Goal: Task Accomplishment & Management: Manage account settings

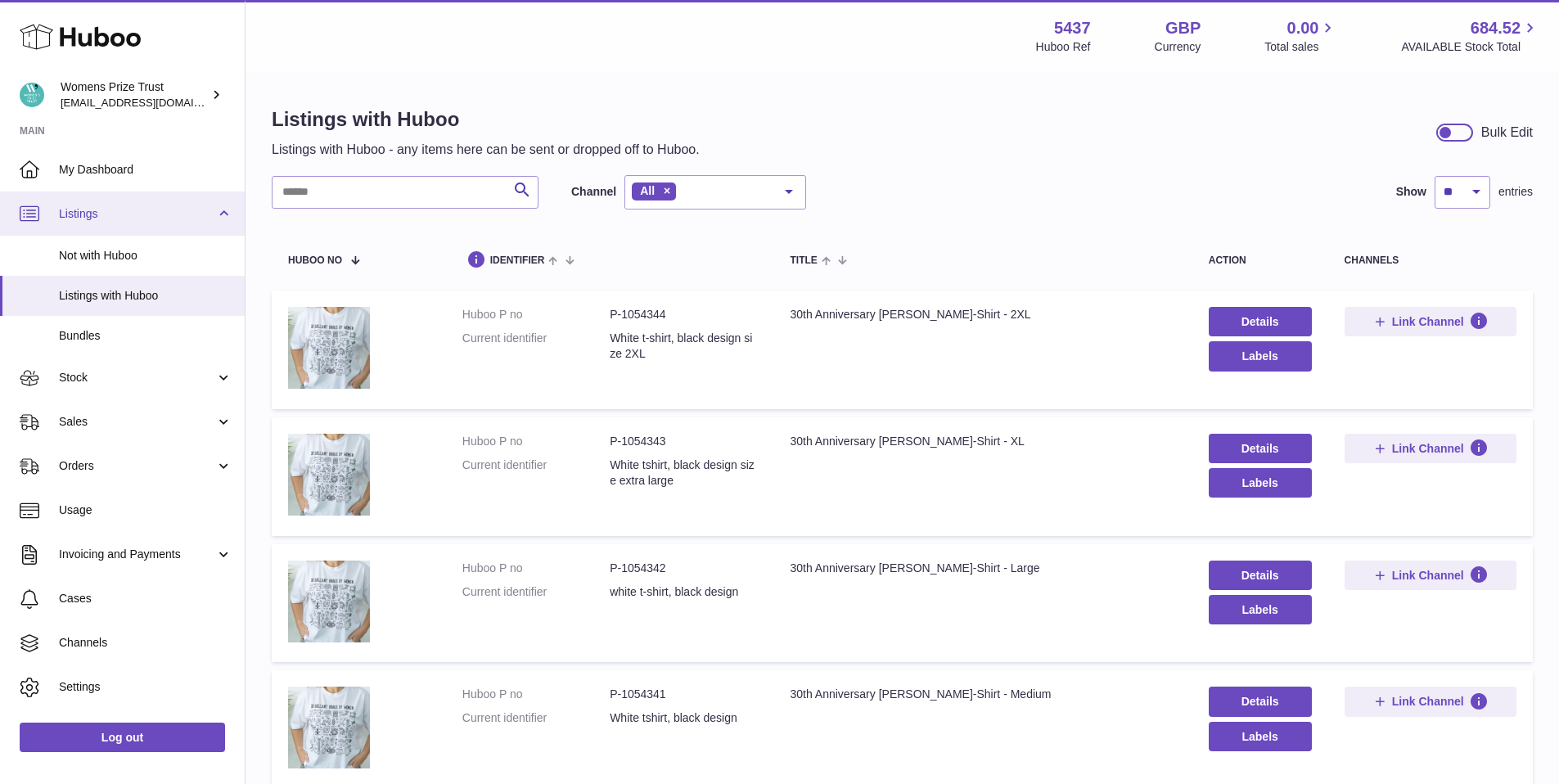
click at [65, 209] on span "Listings" at bounding box center [137, 214] width 157 height 15
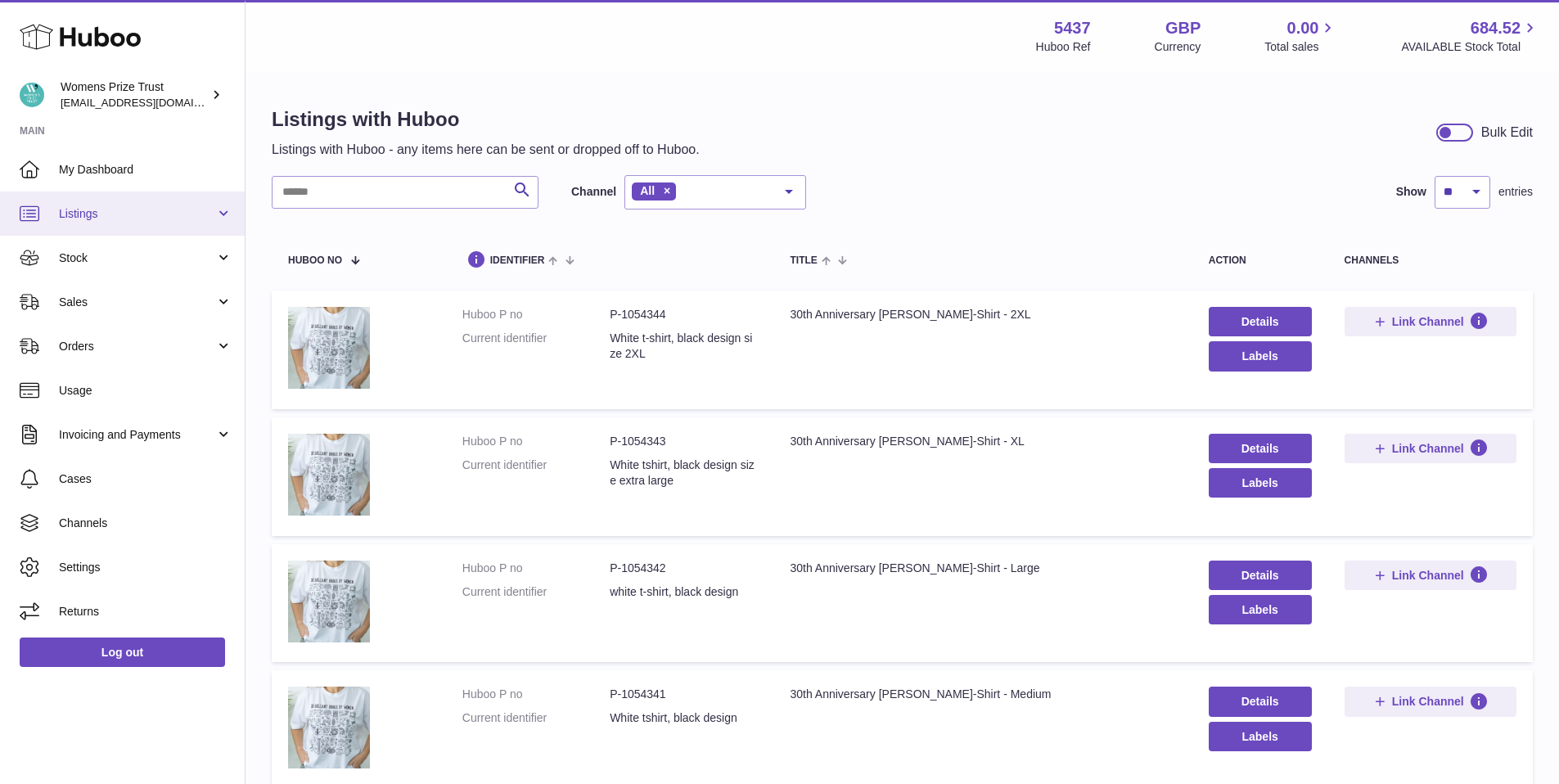
click at [66, 209] on span "Listings" at bounding box center [137, 214] width 157 height 15
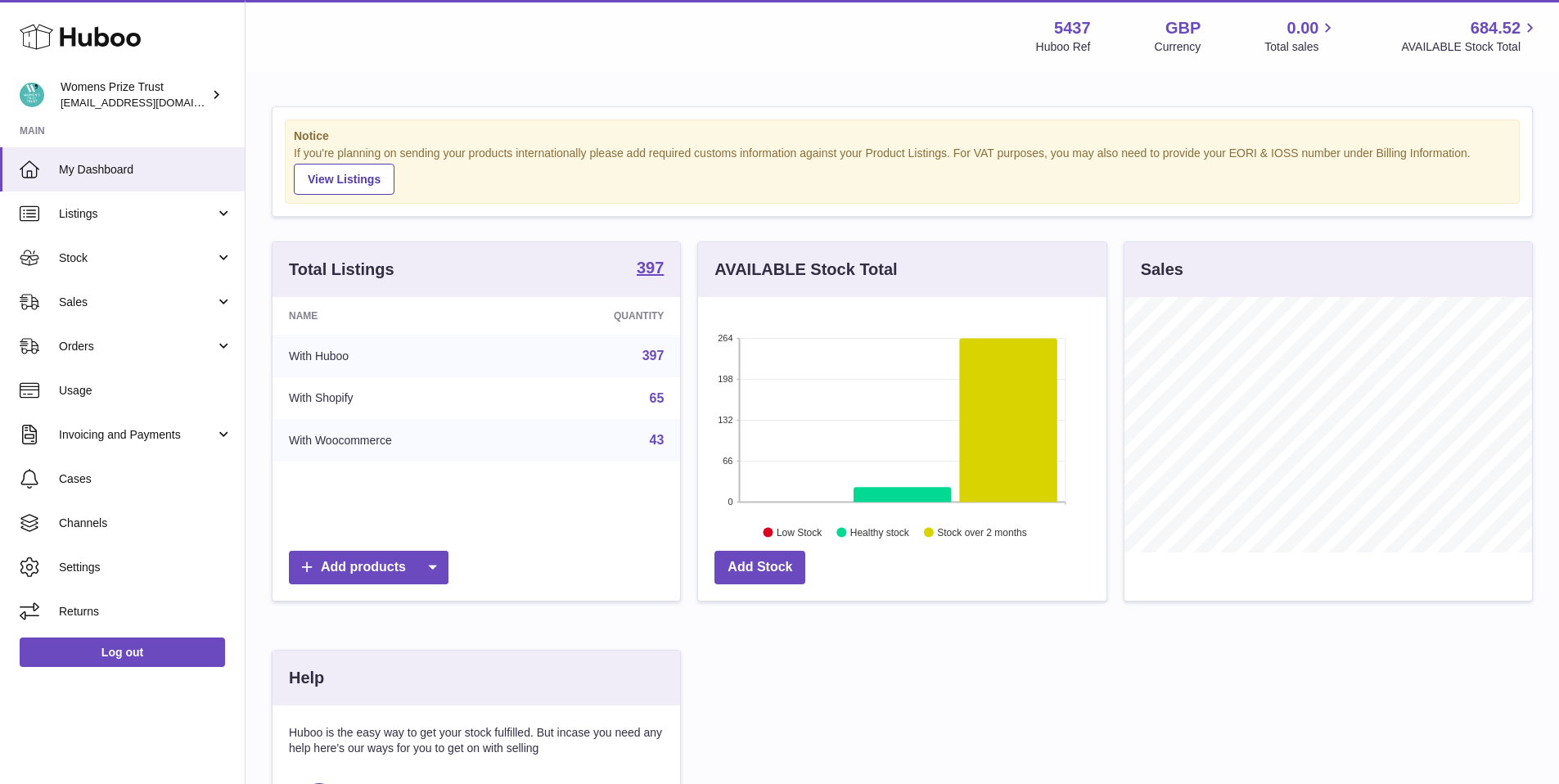
scroll to position [256, 409]
click at [210, 259] on span "Stock" at bounding box center [137, 258] width 157 height 15
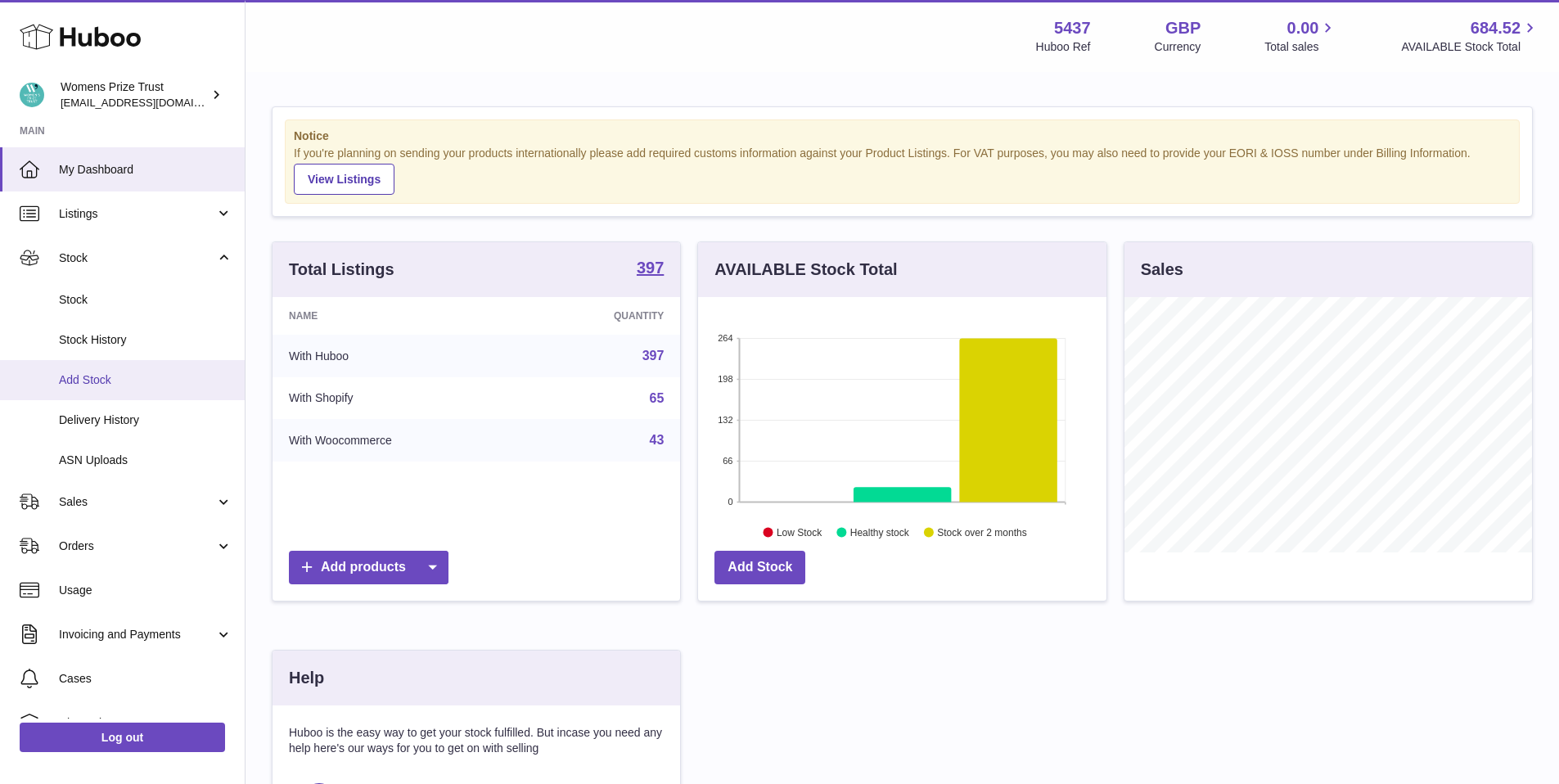
click at [189, 380] on span "Add Stock" at bounding box center [145, 380] width 174 height 15
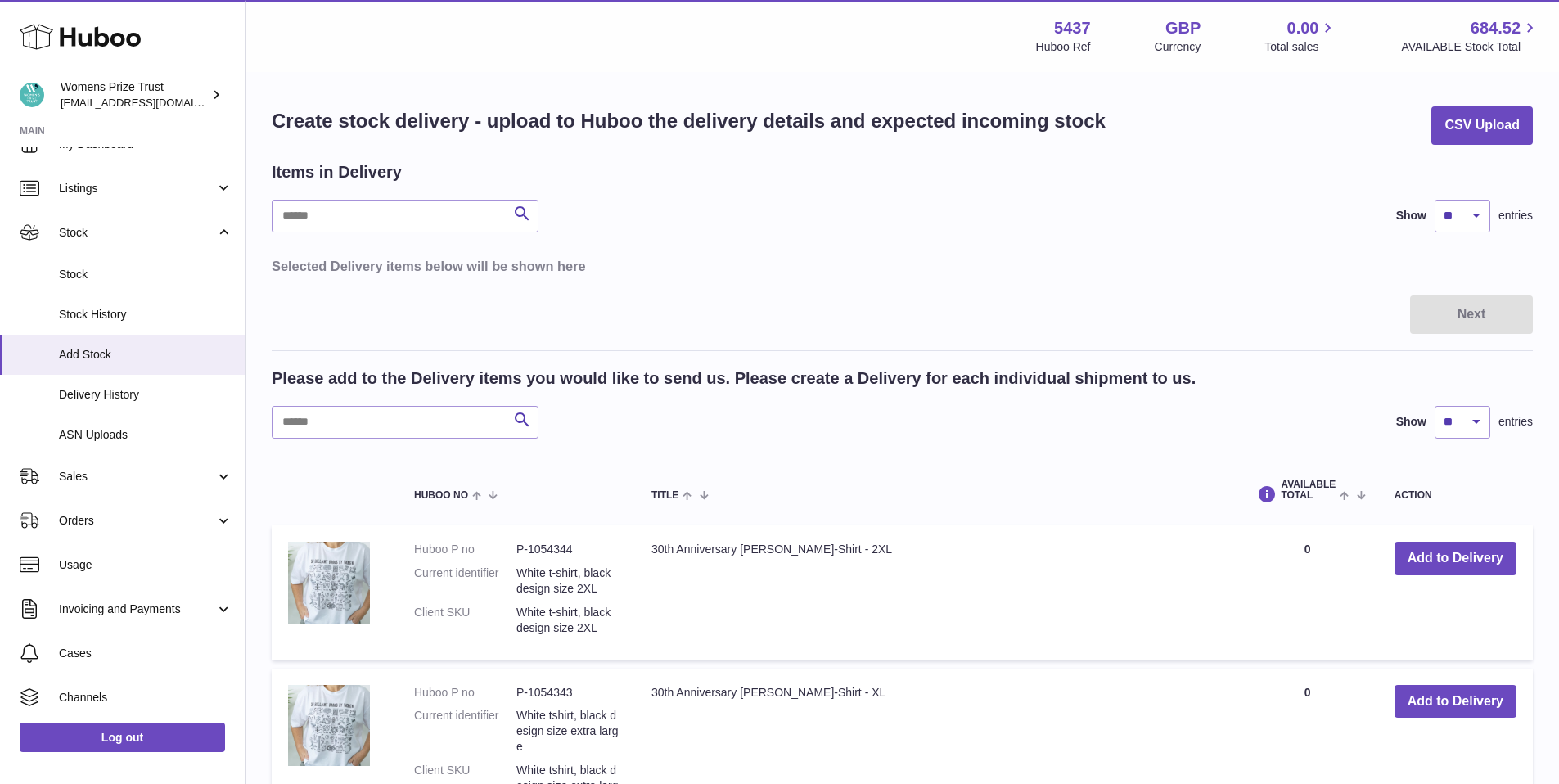
scroll to position [114, 0]
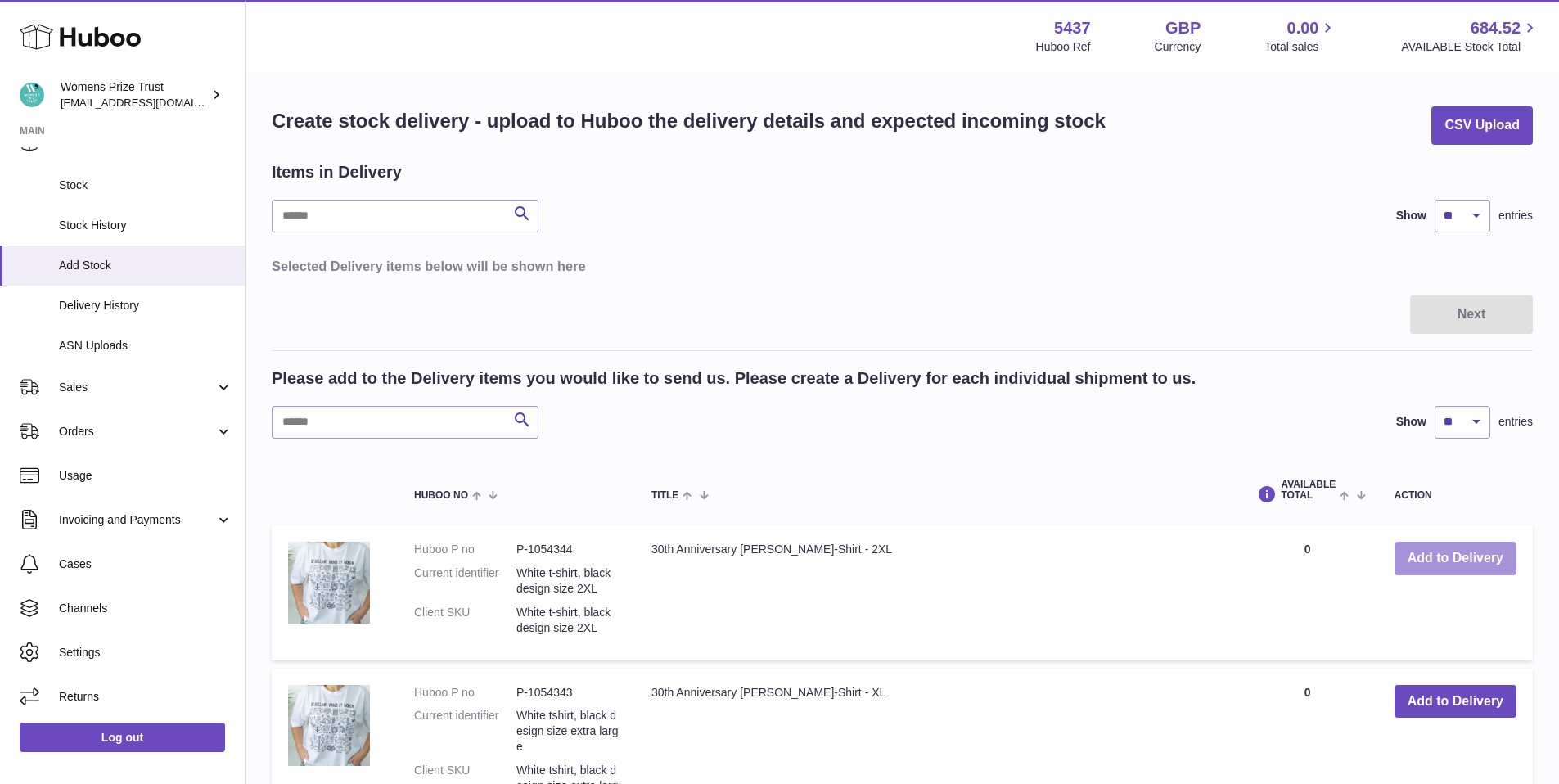
click at [1458, 557] on button "Add to Delivery" at bounding box center [1455, 559] width 122 height 34
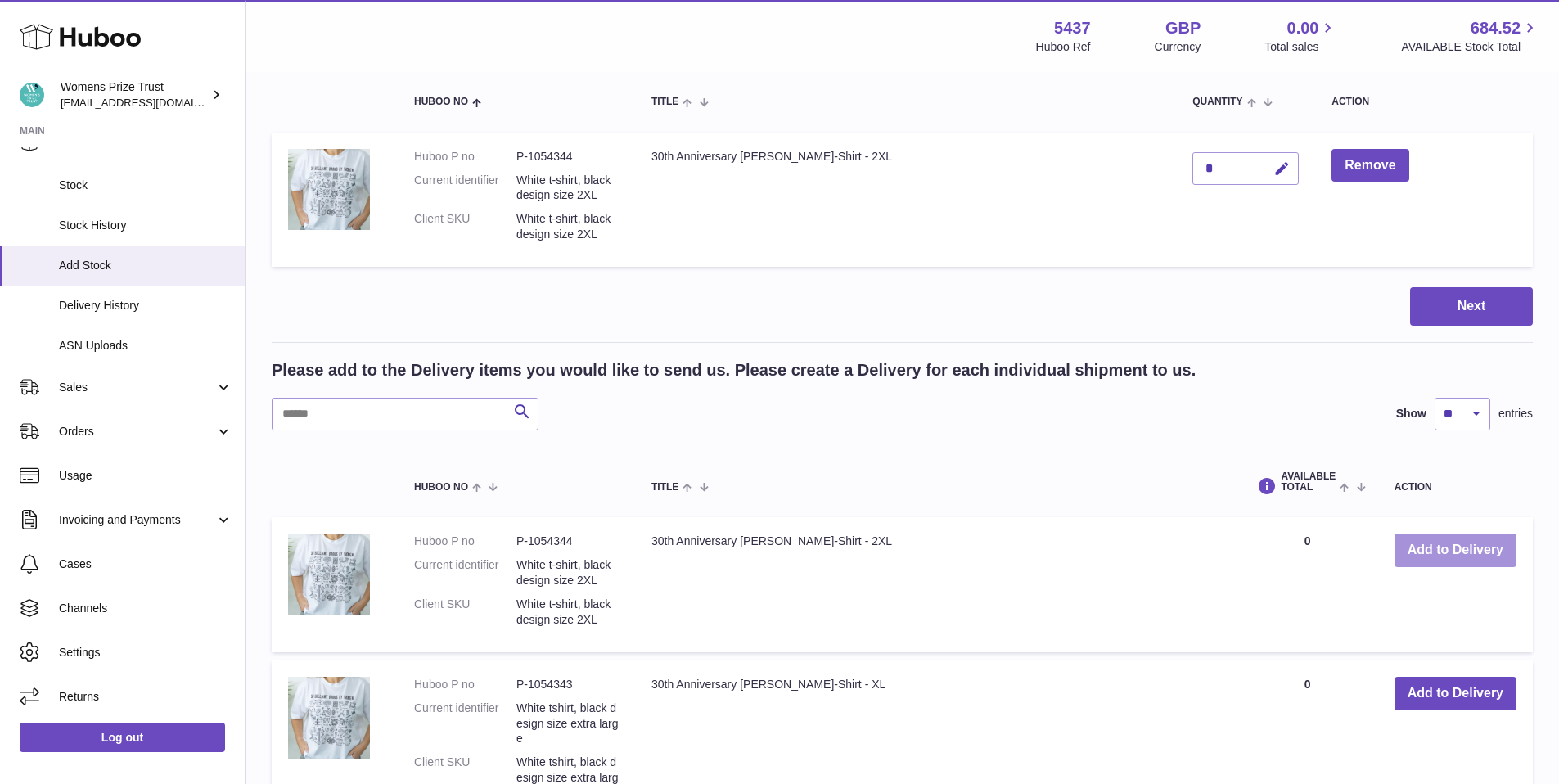
scroll to position [210, 0]
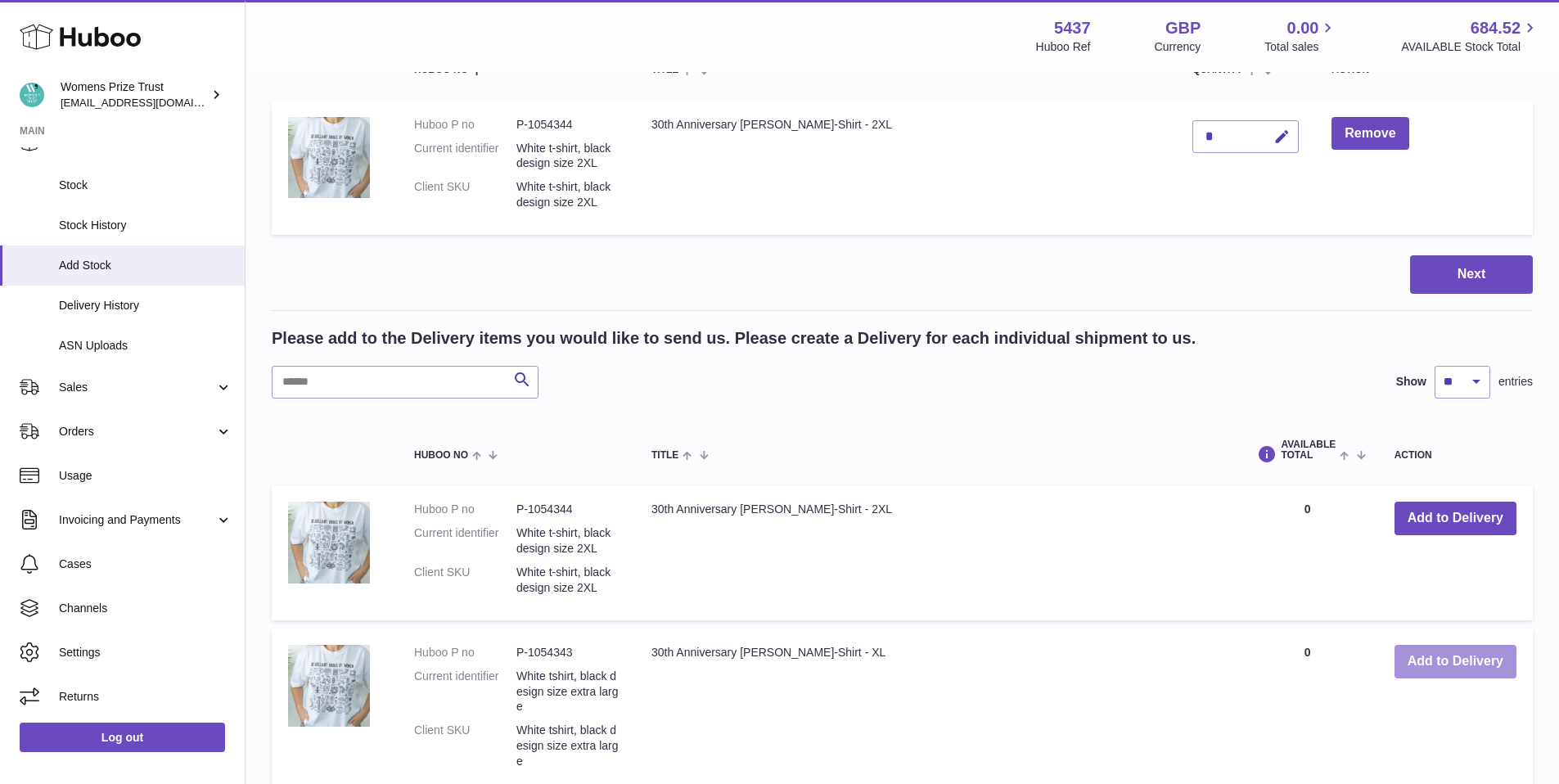
click at [1425, 660] on button "Add to Delivery" at bounding box center [1455, 661] width 122 height 34
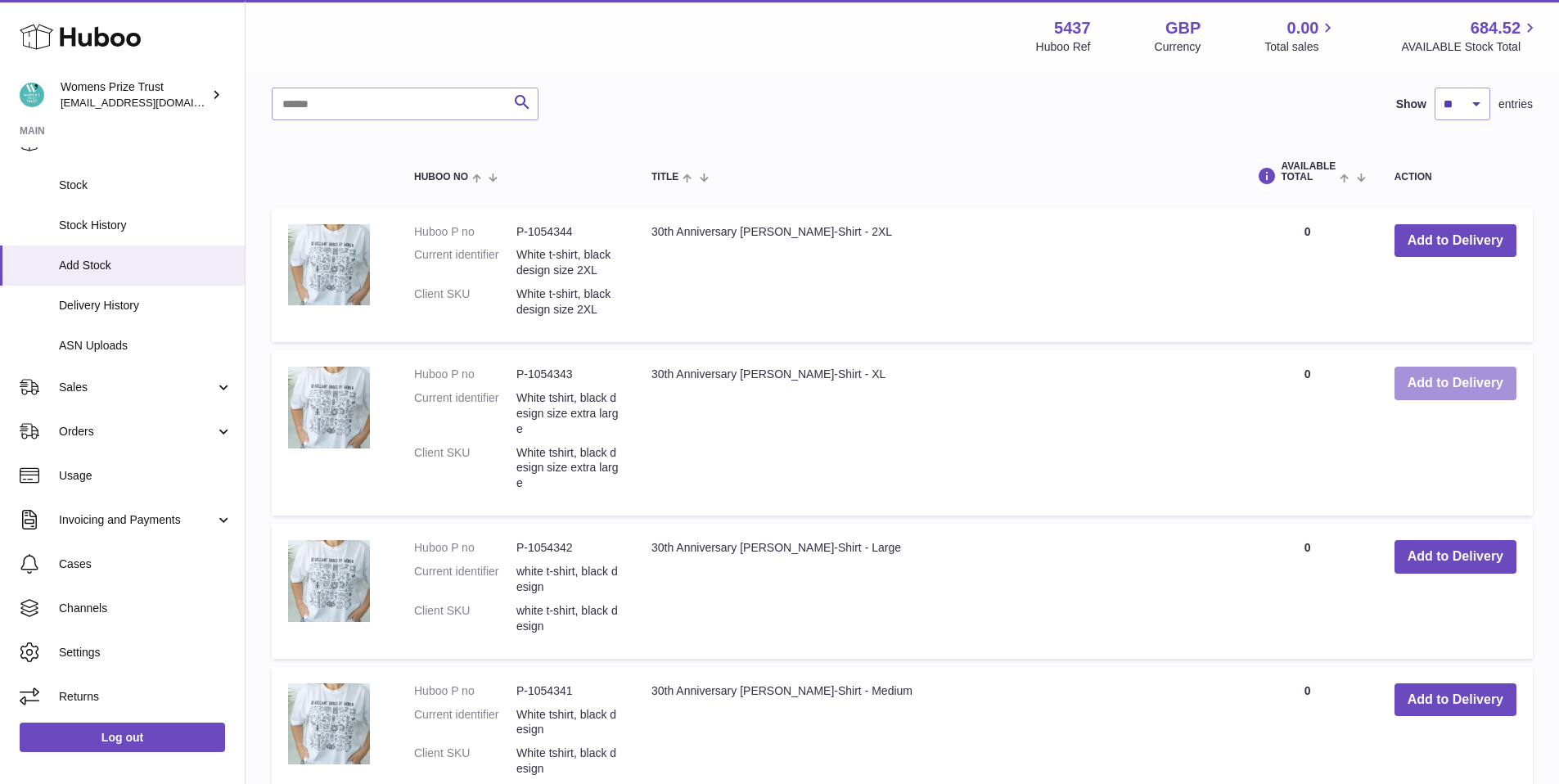
scroll to position [662, 0]
click at [1452, 558] on button "Add to Delivery" at bounding box center [1455, 557] width 122 height 34
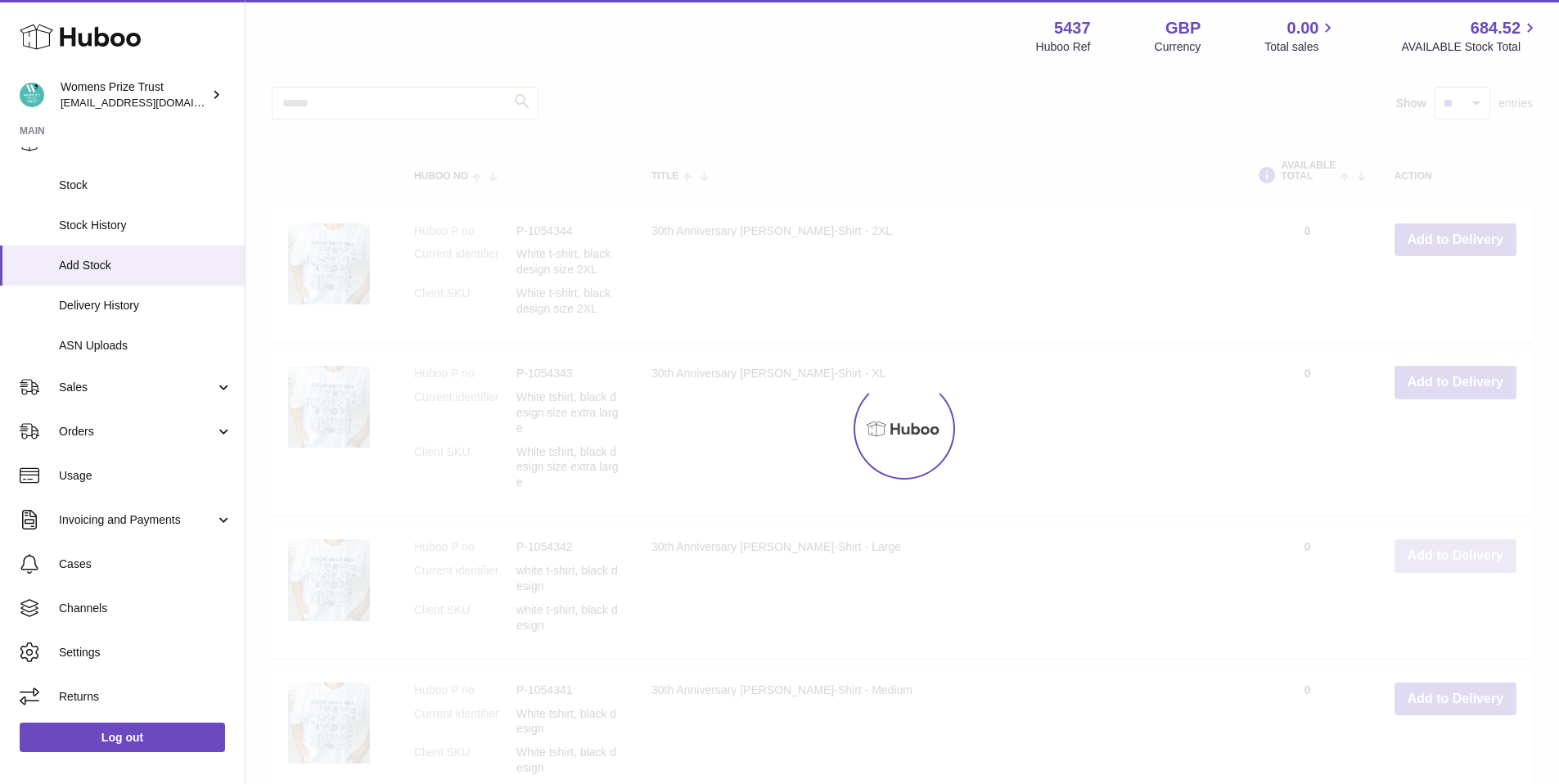
scroll to position [806, 0]
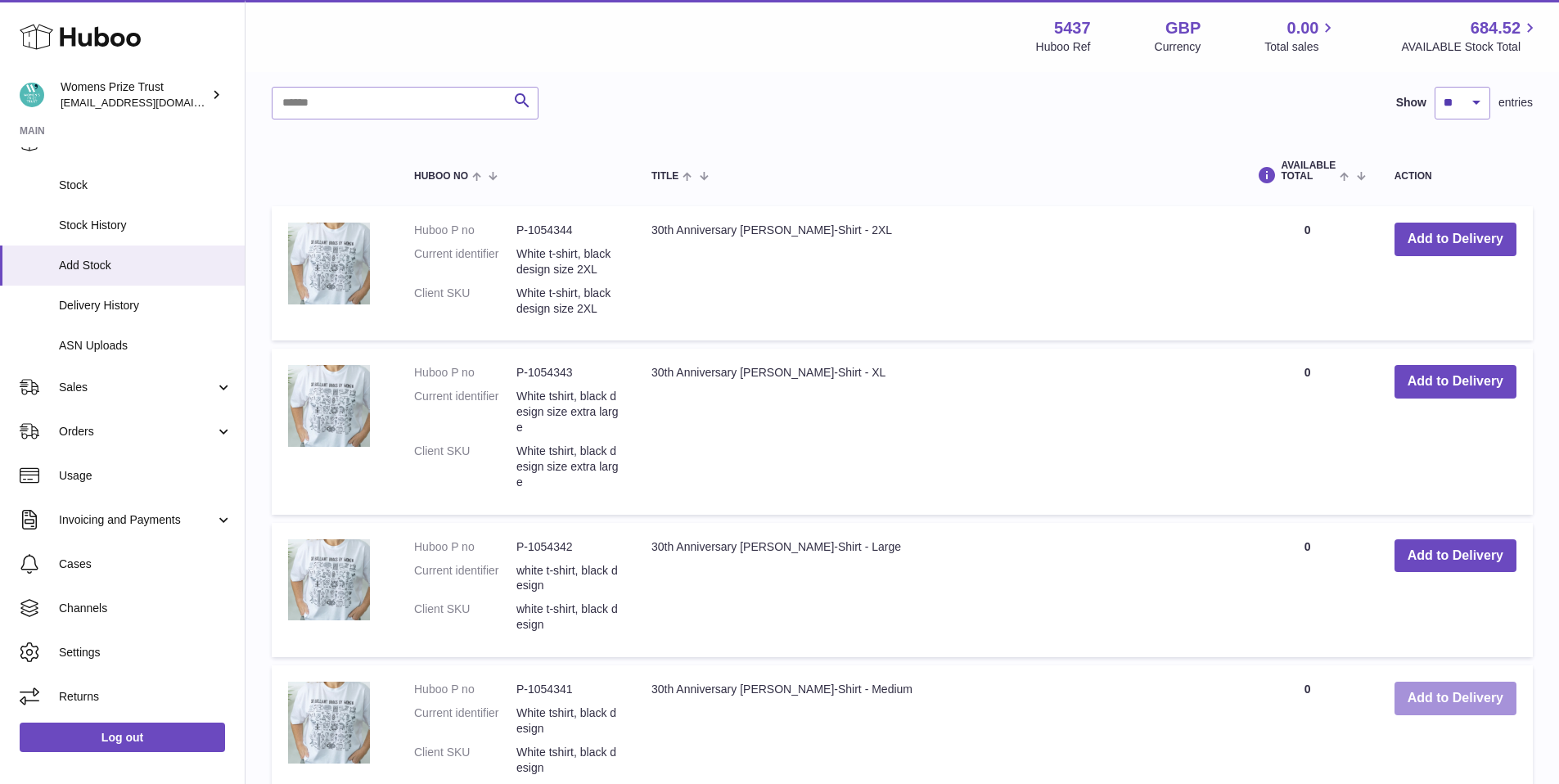
click at [1452, 709] on button "Add to Delivery" at bounding box center [1455, 698] width 122 height 34
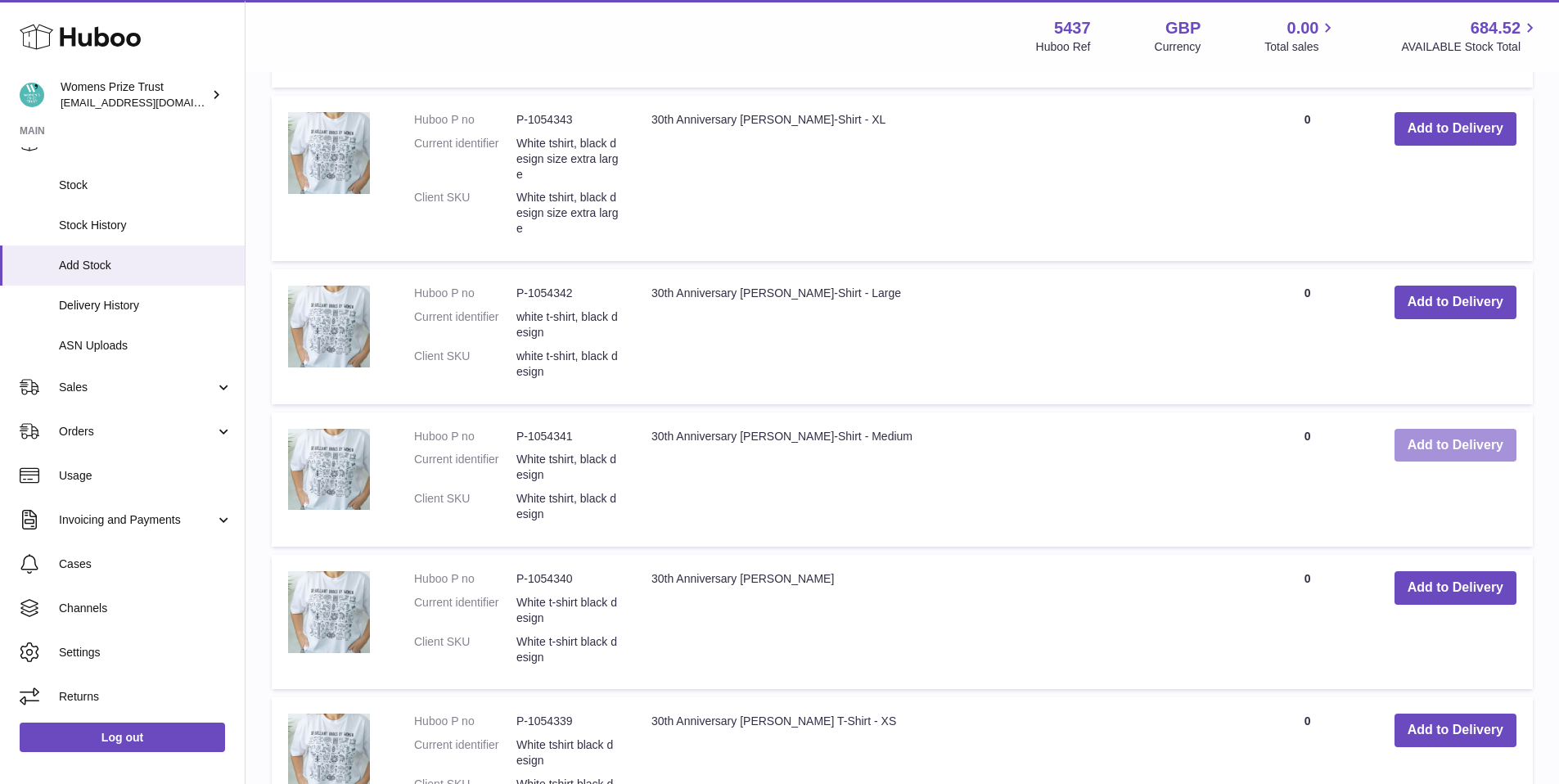
scroll to position [1285, 0]
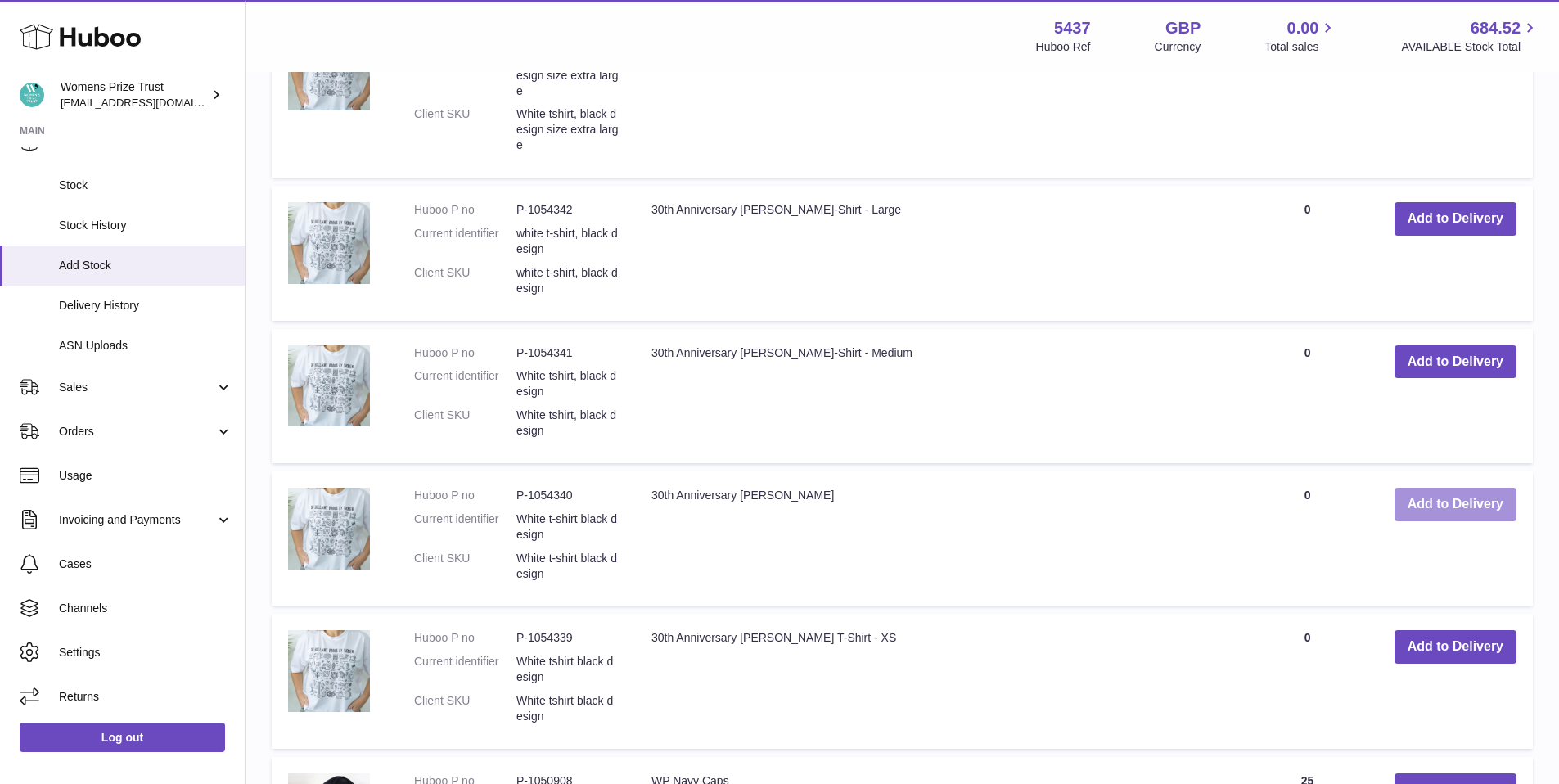
click at [1459, 500] on button "Add to Delivery" at bounding box center [1455, 505] width 122 height 34
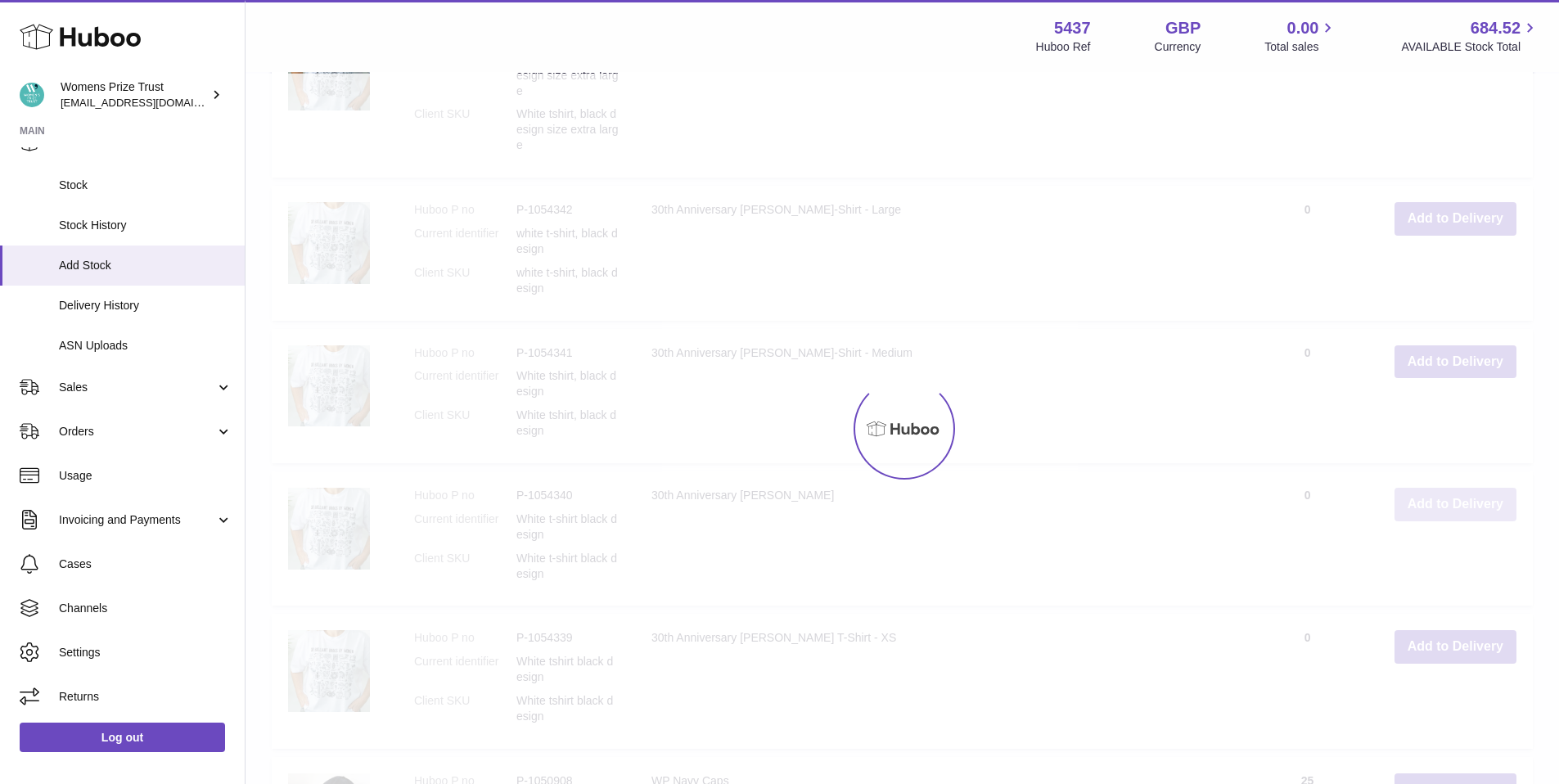
scroll to position [1428, 0]
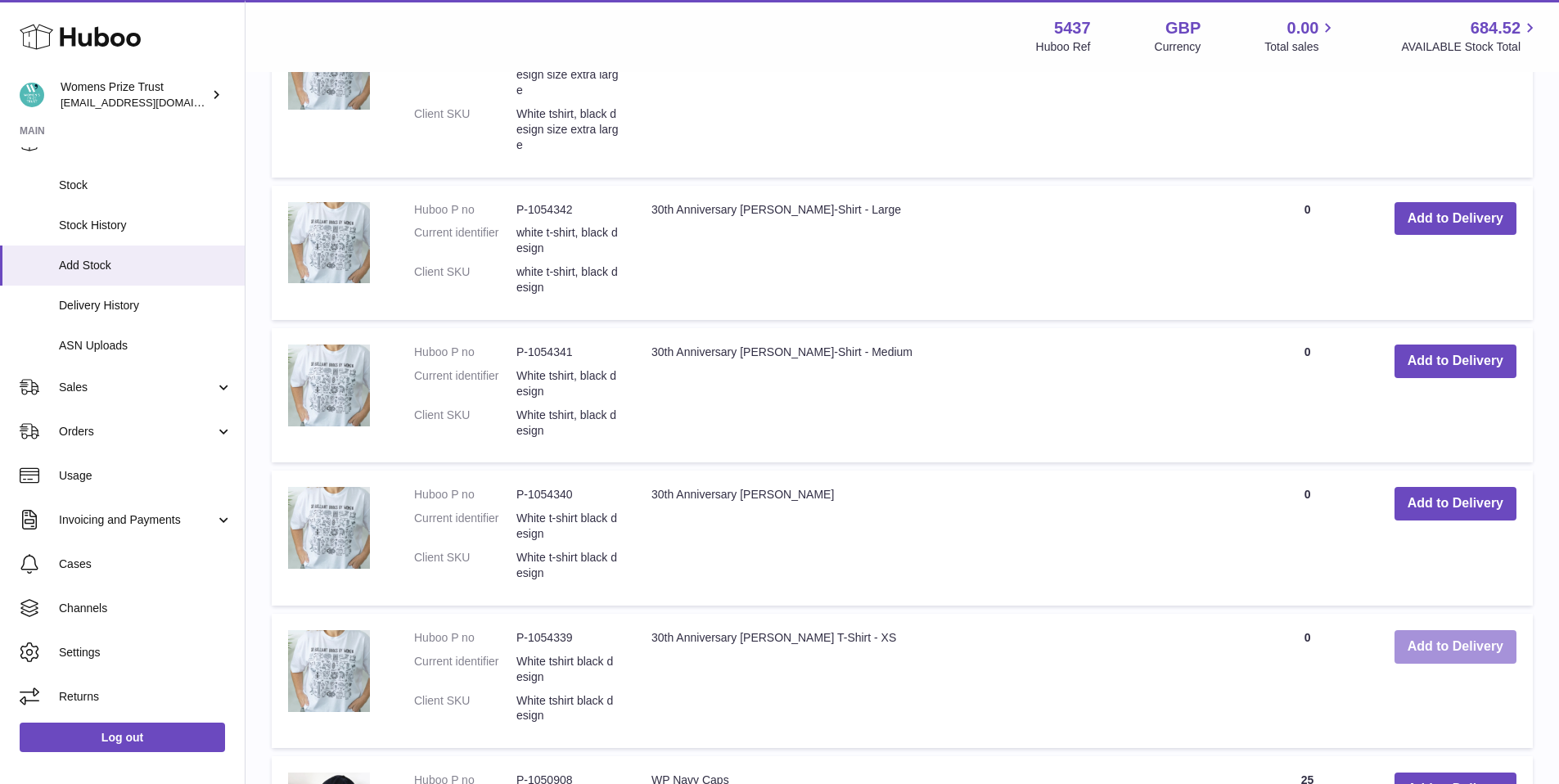
click at [1450, 652] on button "Add to Delivery" at bounding box center [1455, 647] width 122 height 34
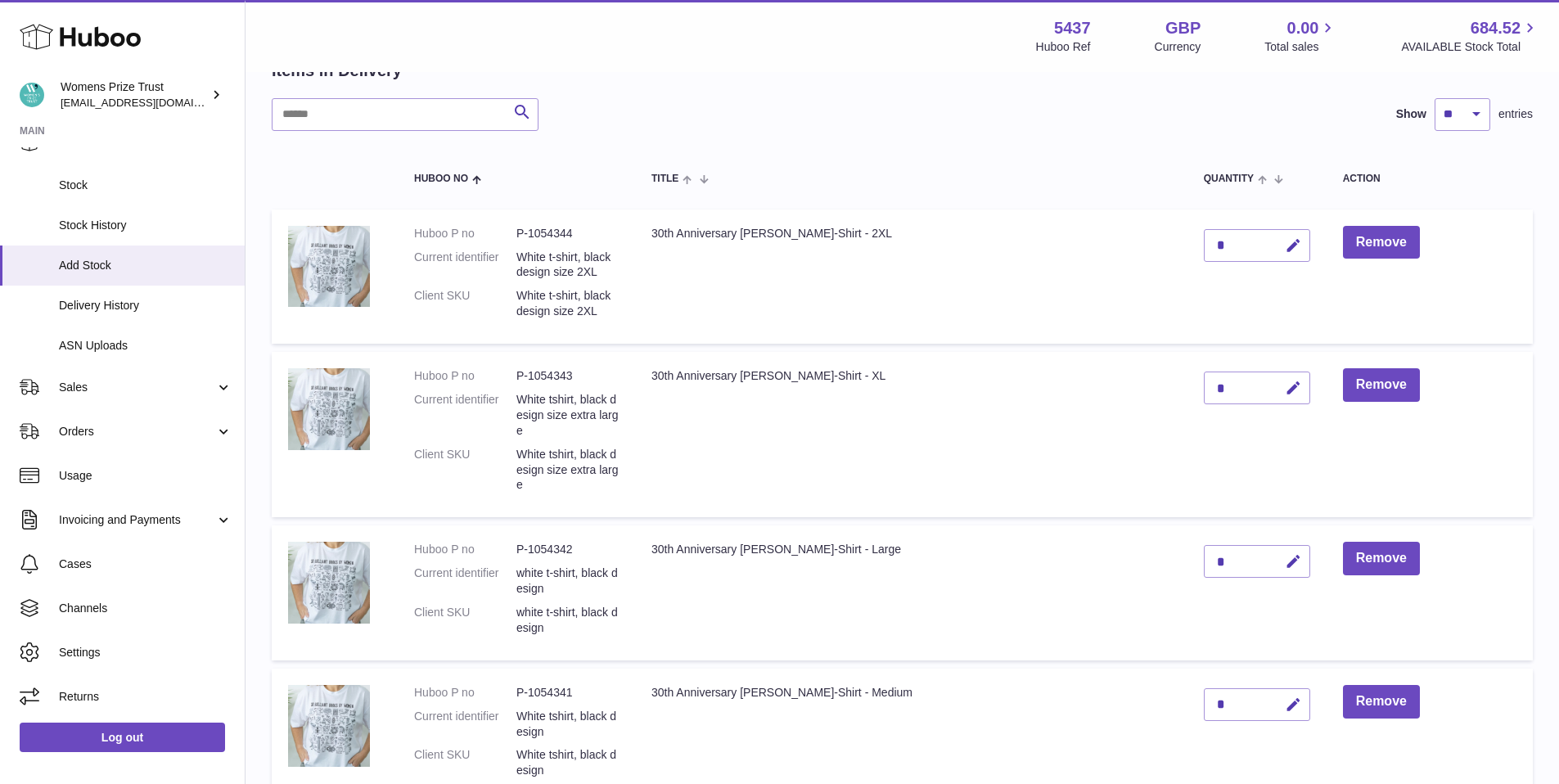
scroll to position [0, 0]
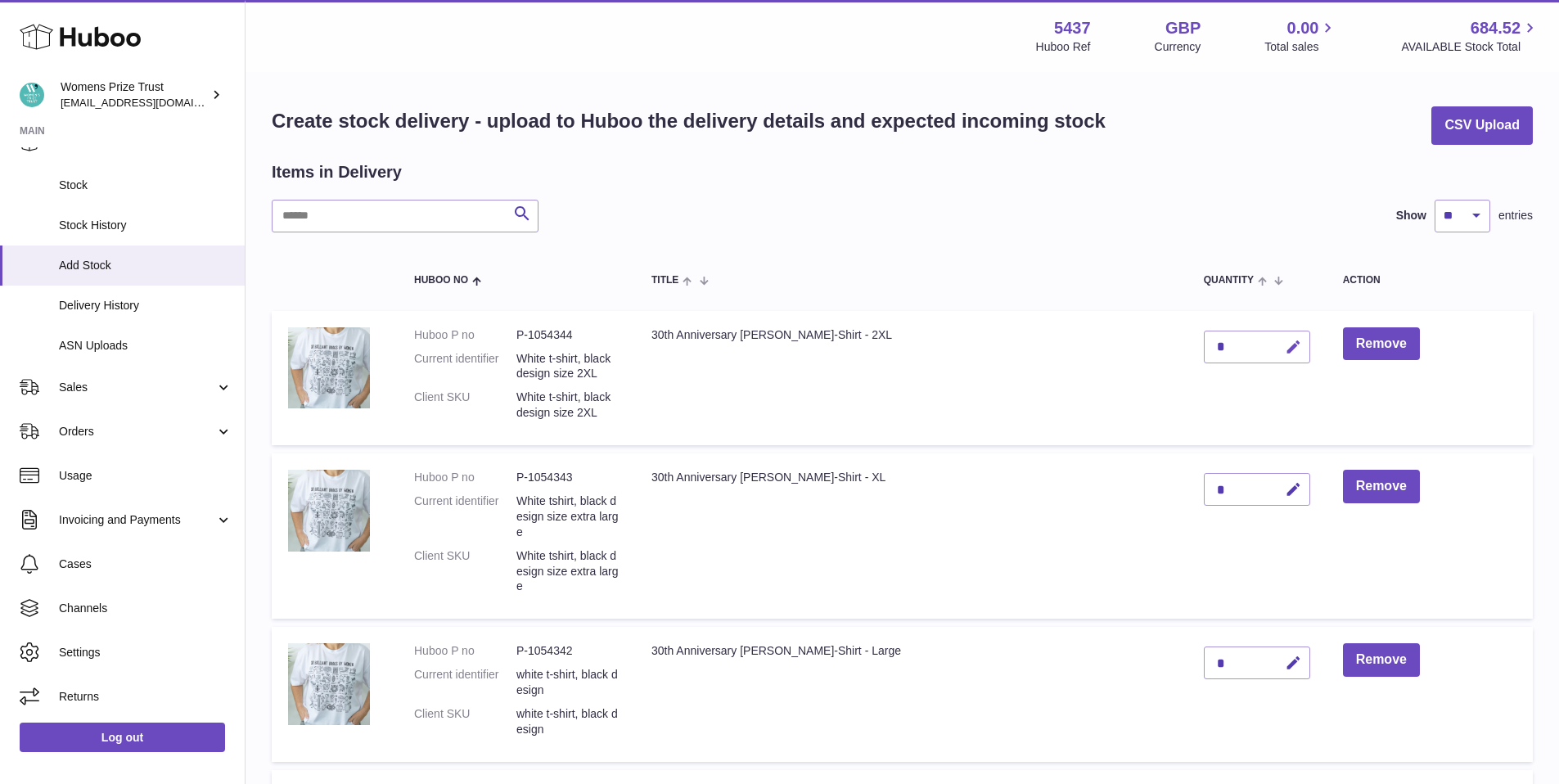
click at [1285, 342] on icon "button" at bounding box center [1294, 347] width 17 height 17
type input "**"
click at [1289, 346] on icon "submit" at bounding box center [1294, 347] width 15 height 15
click at [1287, 490] on icon "button" at bounding box center [1294, 490] width 17 height 17
type input "**"
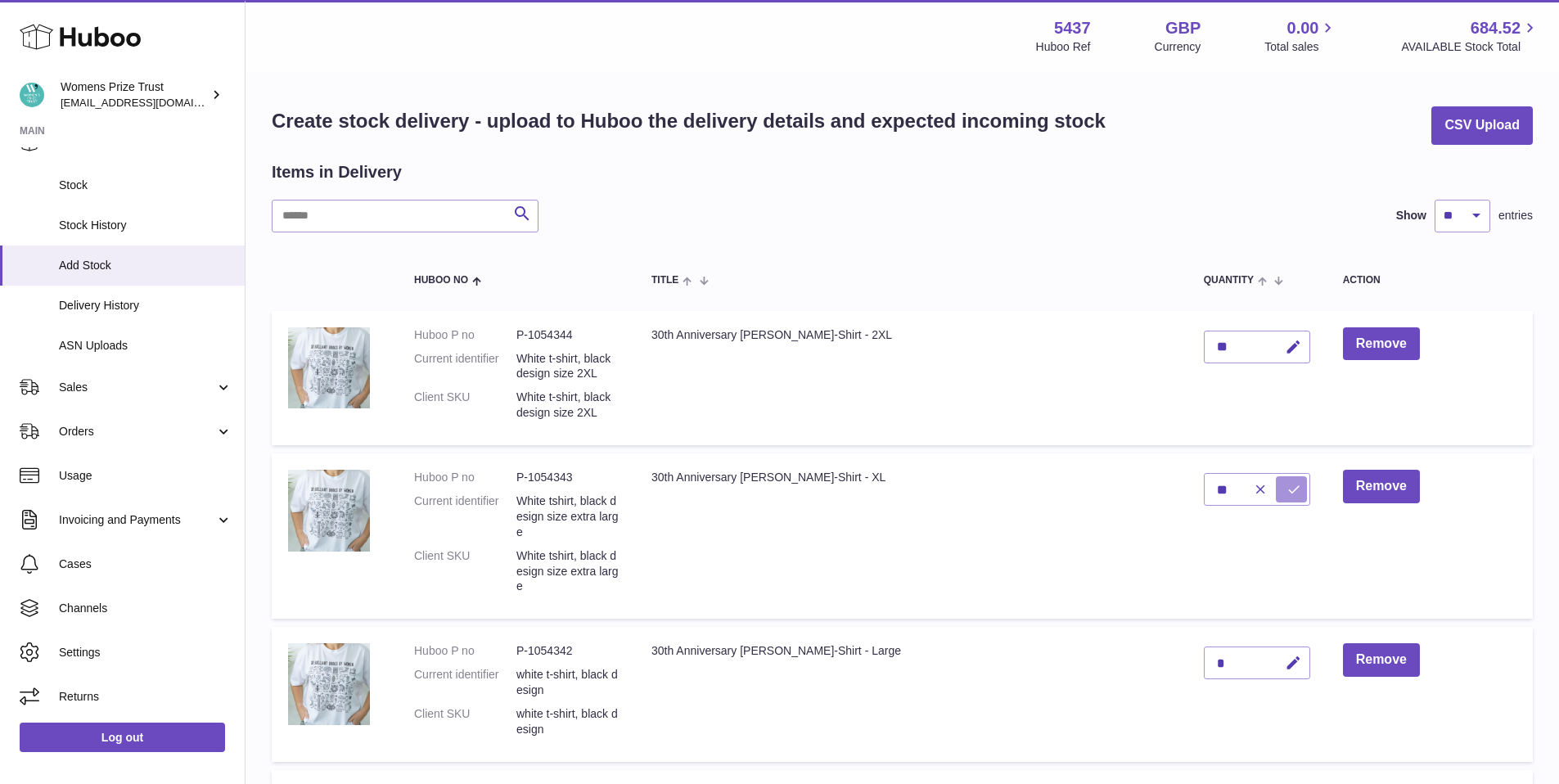
click at [1295, 492] on button "submit" at bounding box center [1291, 490] width 31 height 26
click at [1289, 664] on icon "button" at bounding box center [1294, 663] width 17 height 17
type input "**"
click at [1287, 669] on icon "submit" at bounding box center [1294, 663] width 15 height 15
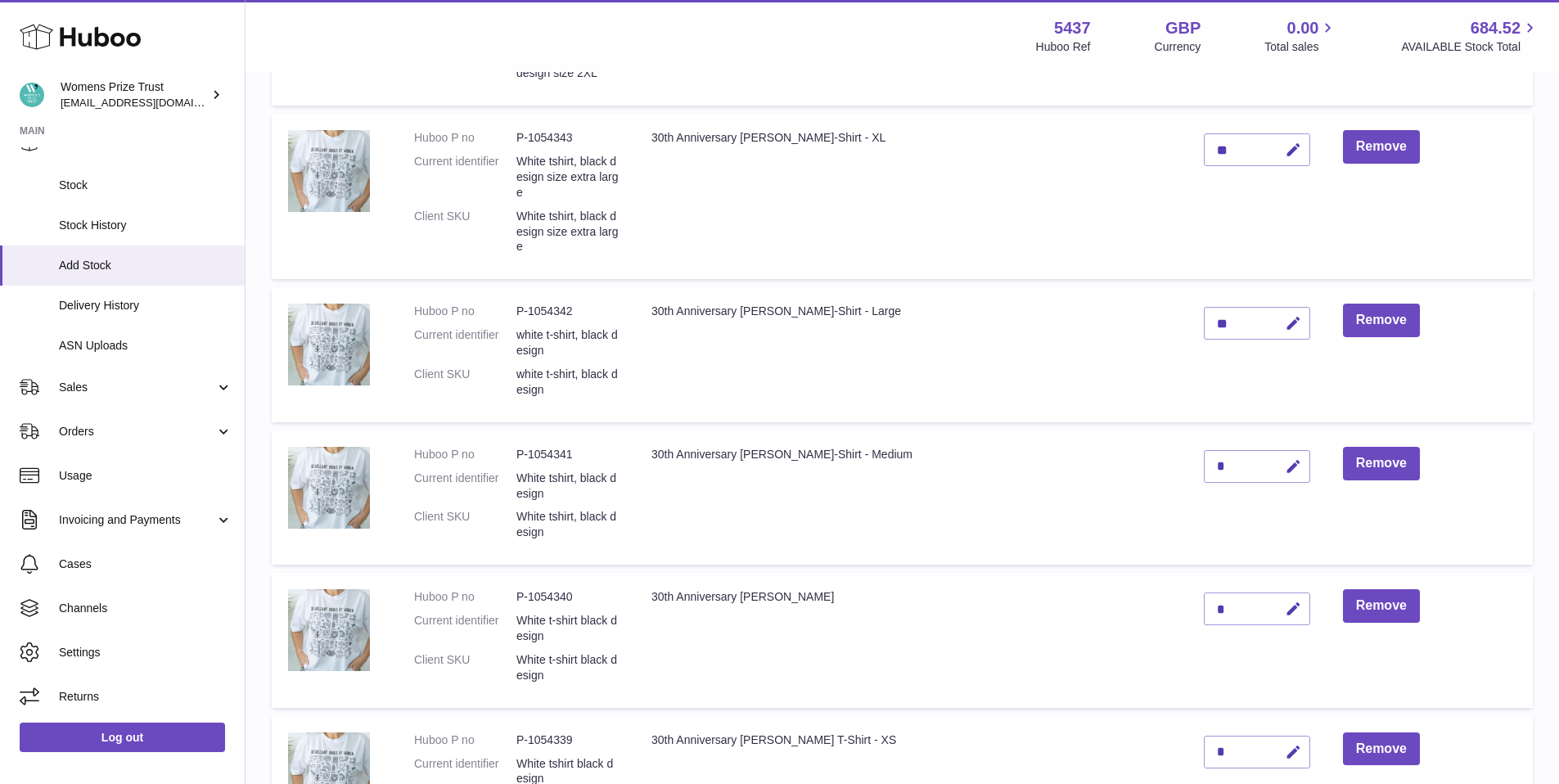
scroll to position [410, 0]
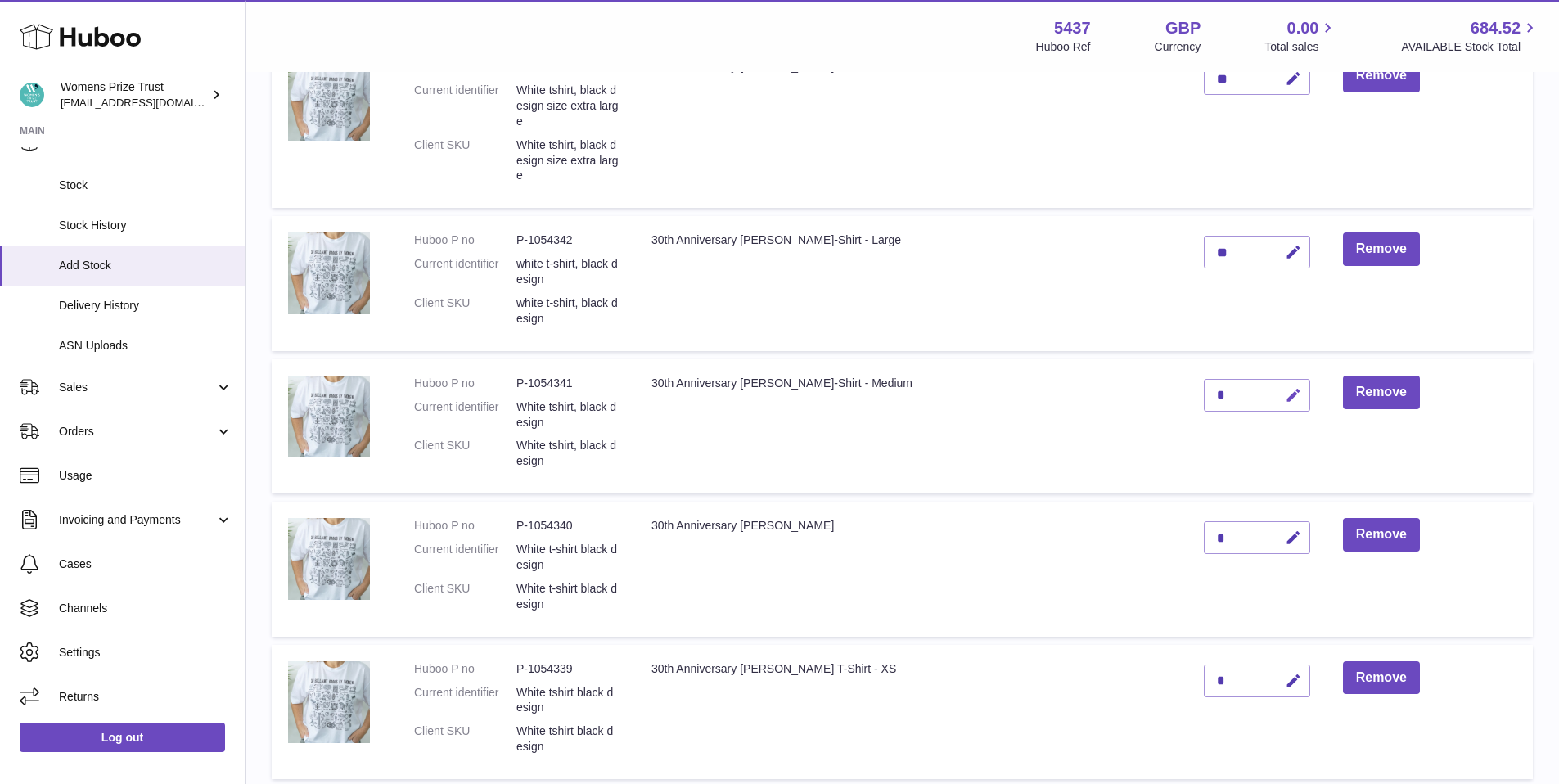
click at [1285, 396] on icon "button" at bounding box center [1294, 395] width 17 height 17
type input "**"
click at [1288, 394] on icon "submit" at bounding box center [1294, 395] width 15 height 15
click at [1285, 537] on icon "button" at bounding box center [1294, 538] width 17 height 17
type input "**"
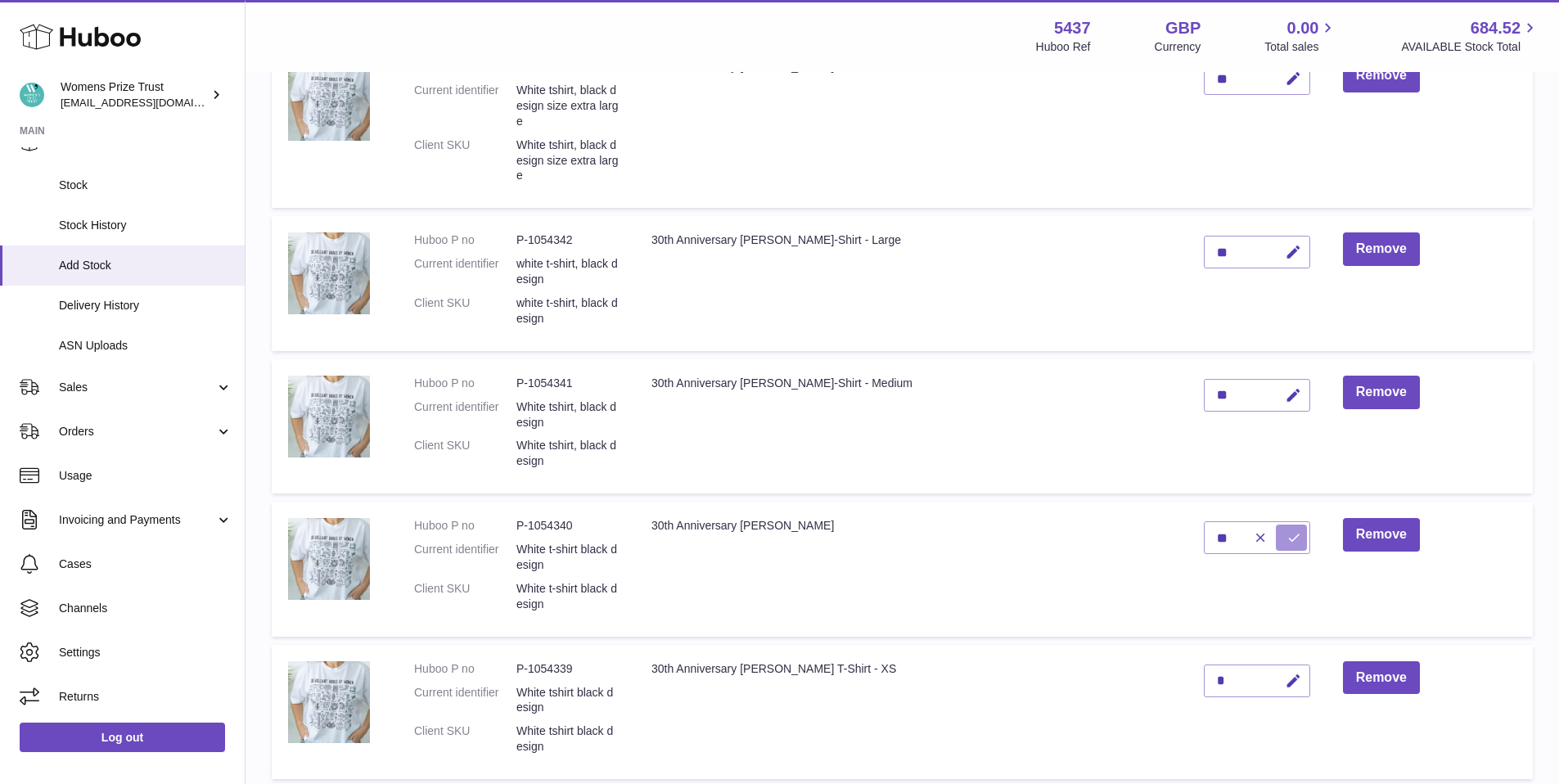
click at [1287, 531] on icon "submit" at bounding box center [1294, 538] width 15 height 15
click at [1287, 684] on icon "button" at bounding box center [1294, 681] width 17 height 17
type input "**"
click at [1289, 670] on button "submit" at bounding box center [1291, 681] width 31 height 26
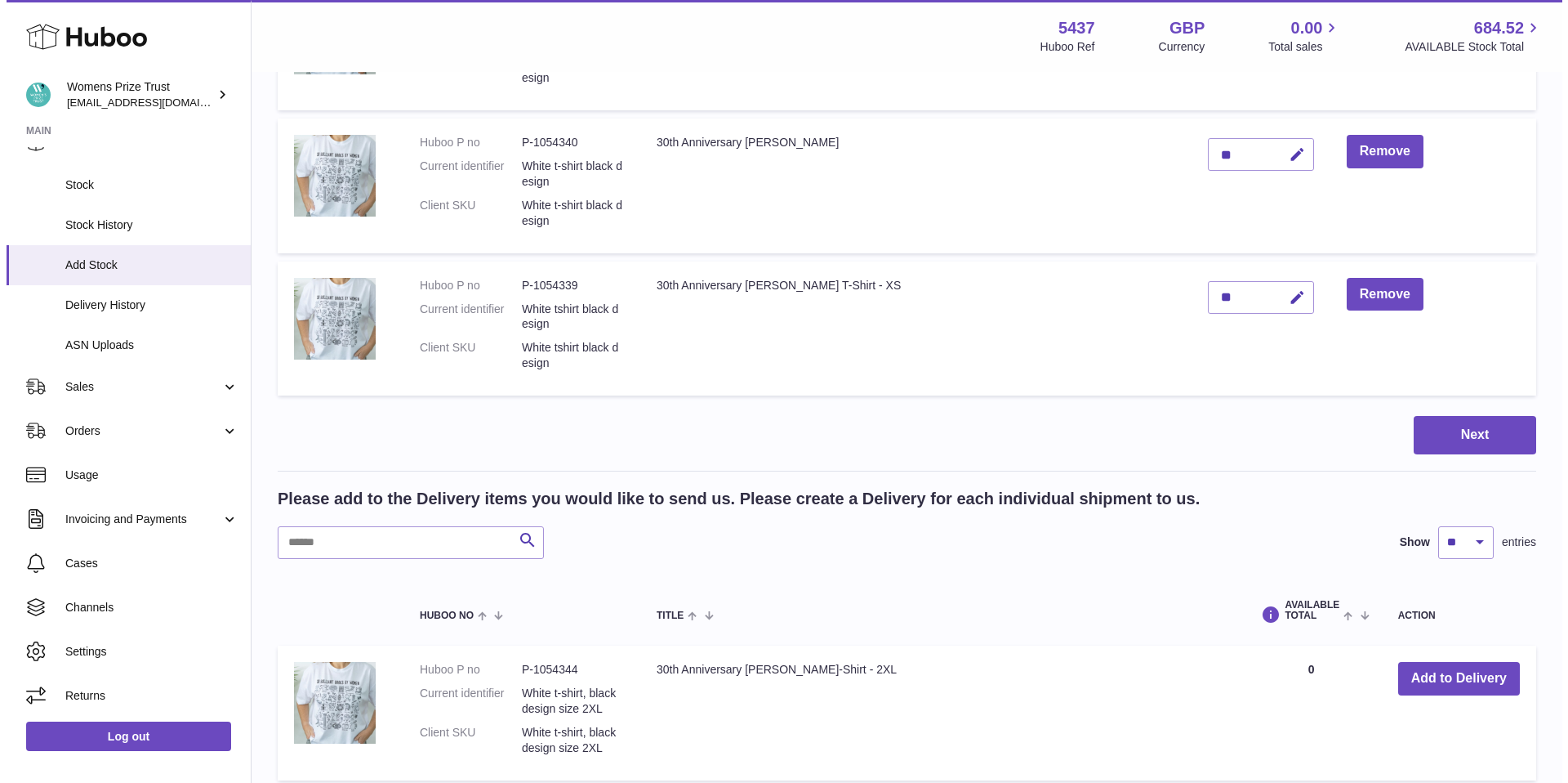
scroll to position [821, 0]
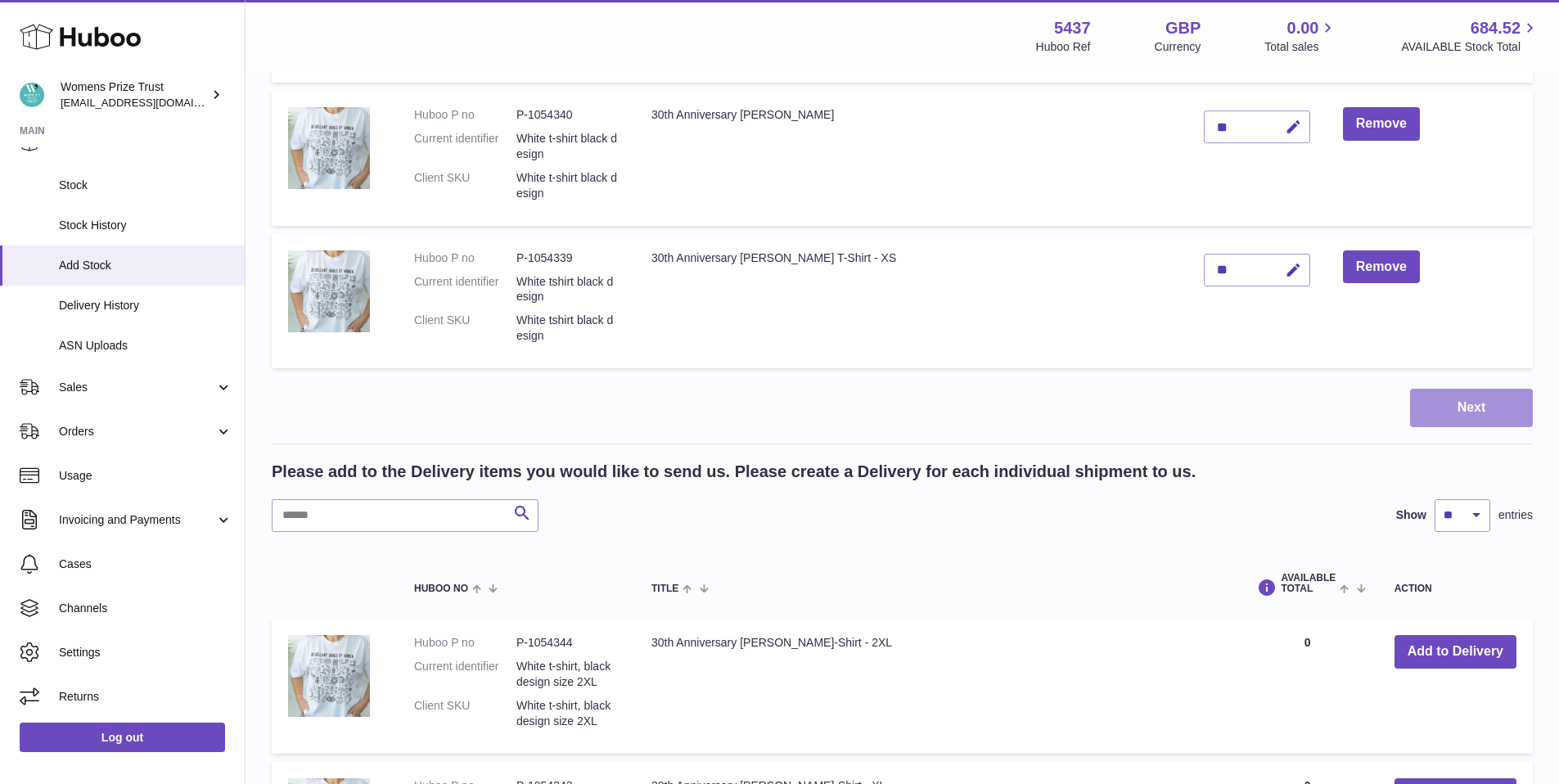
click at [1442, 409] on button "Next" at bounding box center [1471, 408] width 123 height 39
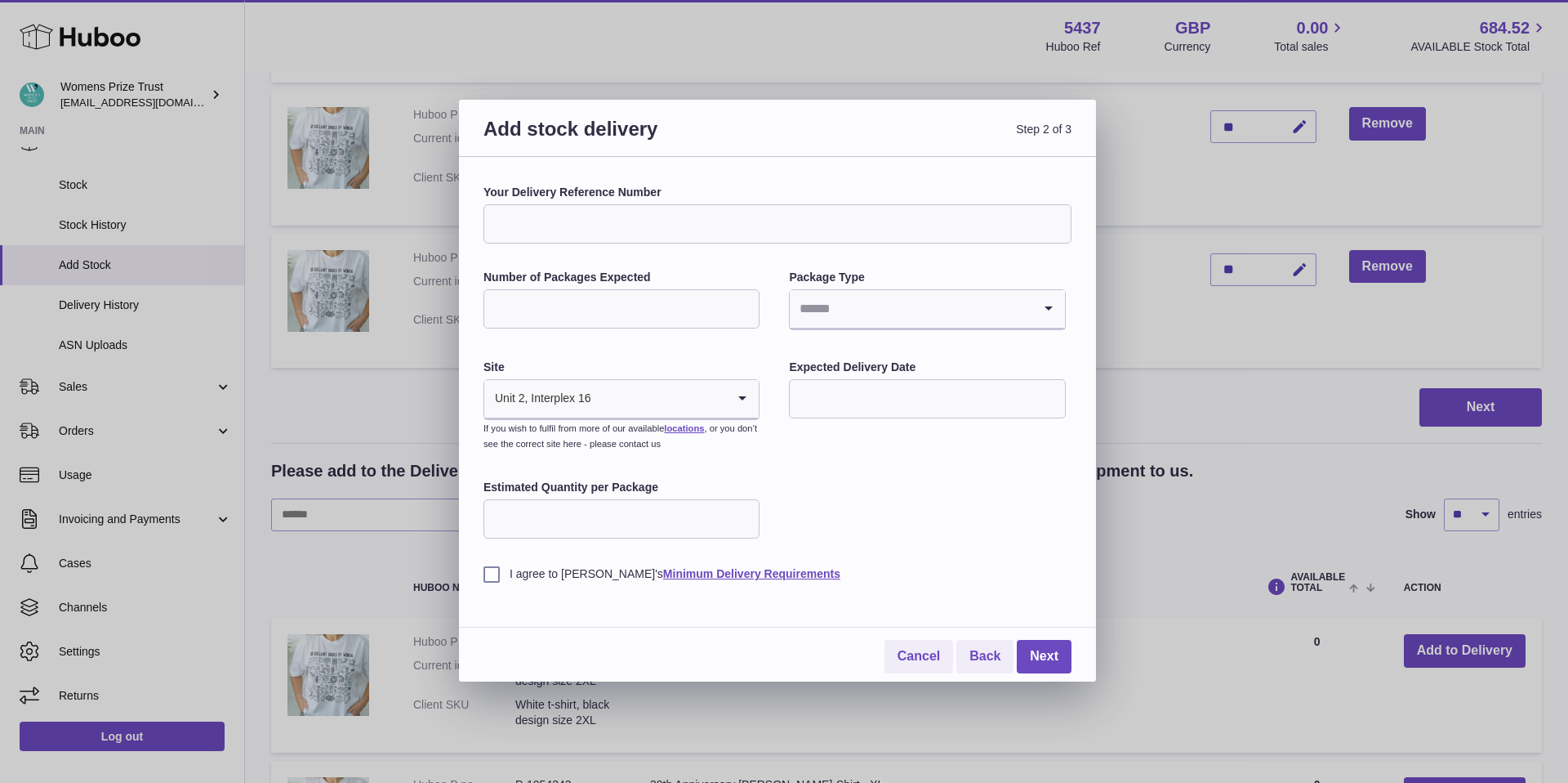
click at [574, 231] on input "Your Delivery Reference Number" at bounding box center [777, 224] width 588 height 40
type input "**********"
click at [546, 310] on input "Number of Packages Expected" at bounding box center [621, 309] width 276 height 40
type input "*"
click at [861, 312] on input "Search for option" at bounding box center [911, 309] width 242 height 38
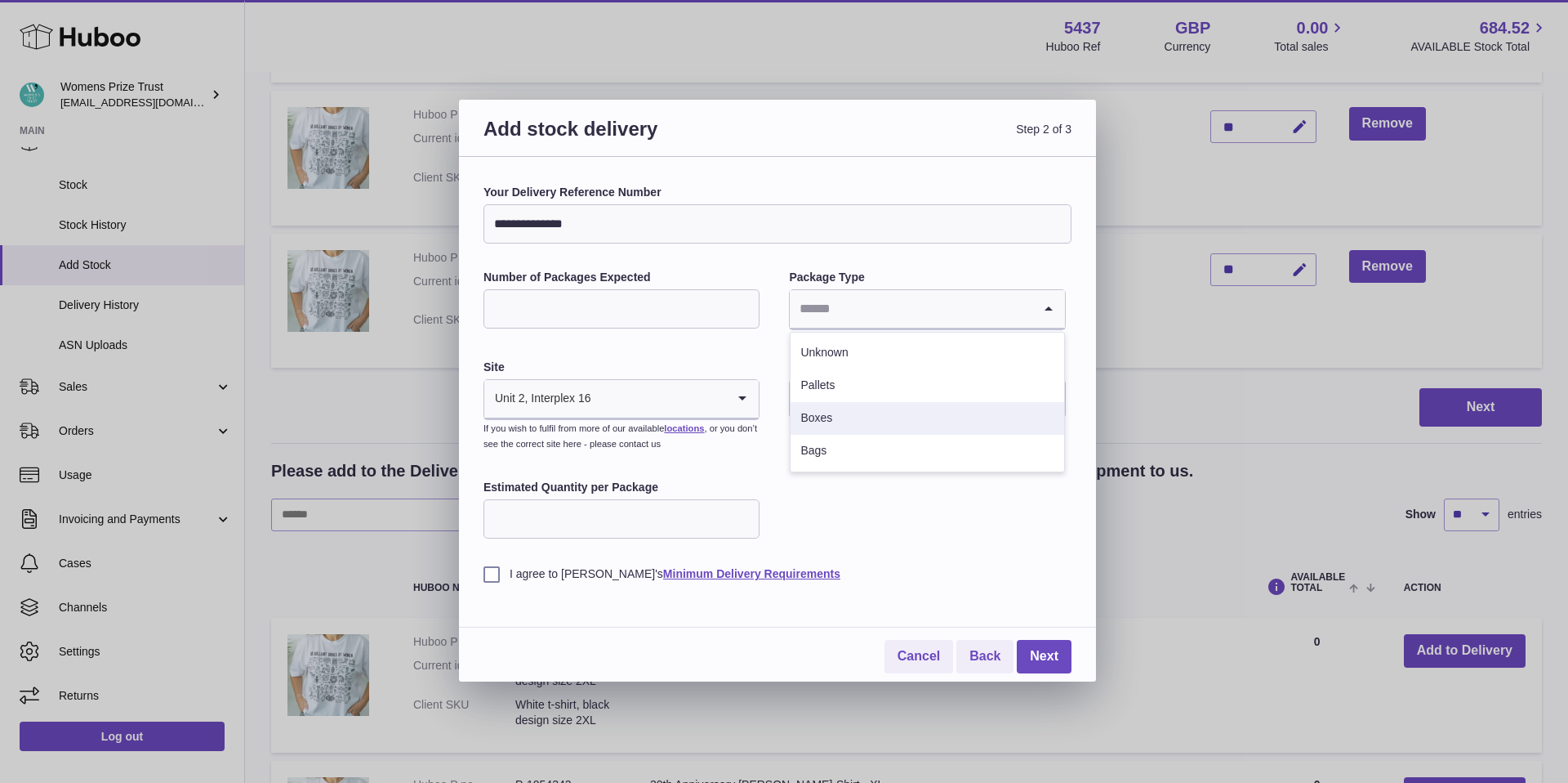
click at [860, 424] on li "Boxes" at bounding box center [928, 418] width 273 height 33
click at [823, 403] on input "text" at bounding box center [927, 399] width 276 height 40
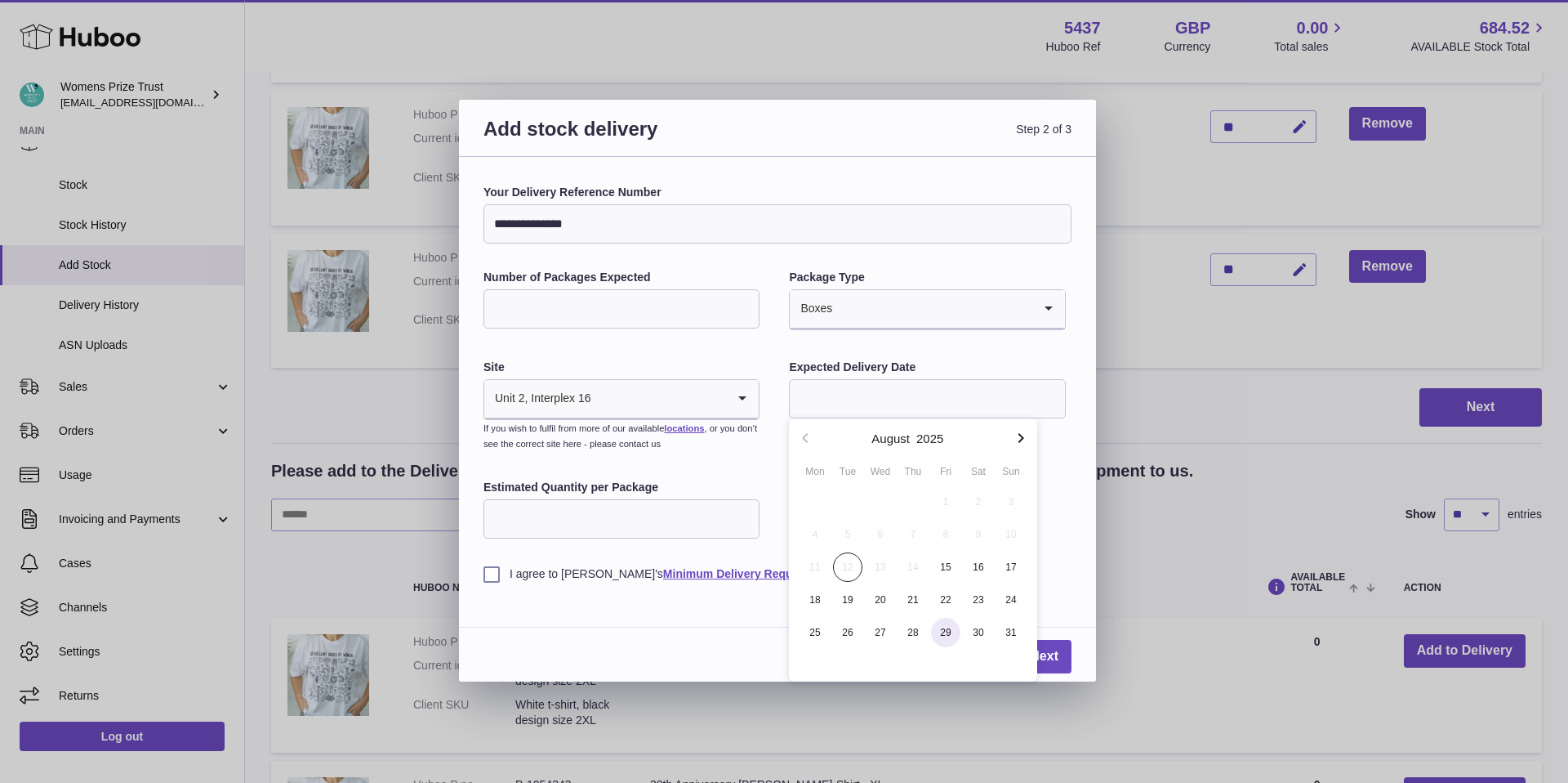
click at [954, 637] on span "29" at bounding box center [946, 632] width 29 height 29
type input "**********"
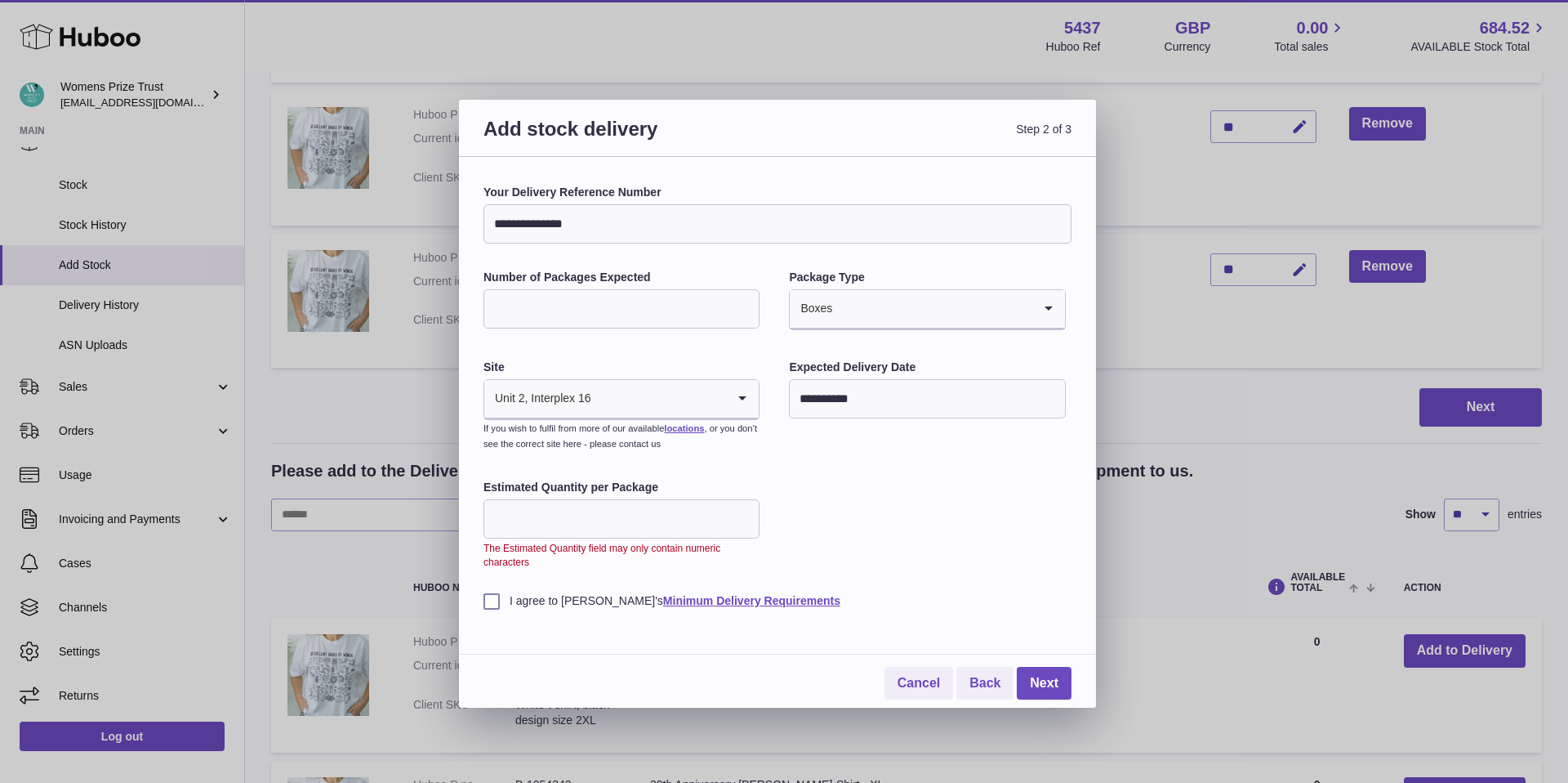
click at [747, 520] on input "**" at bounding box center [621, 519] width 276 height 40
drag, startPoint x: 558, startPoint y: 520, endPoint x: 481, endPoint y: 514, distance: 77.2
click at [481, 514] on div "**********" at bounding box center [777, 432] width 637 height 551
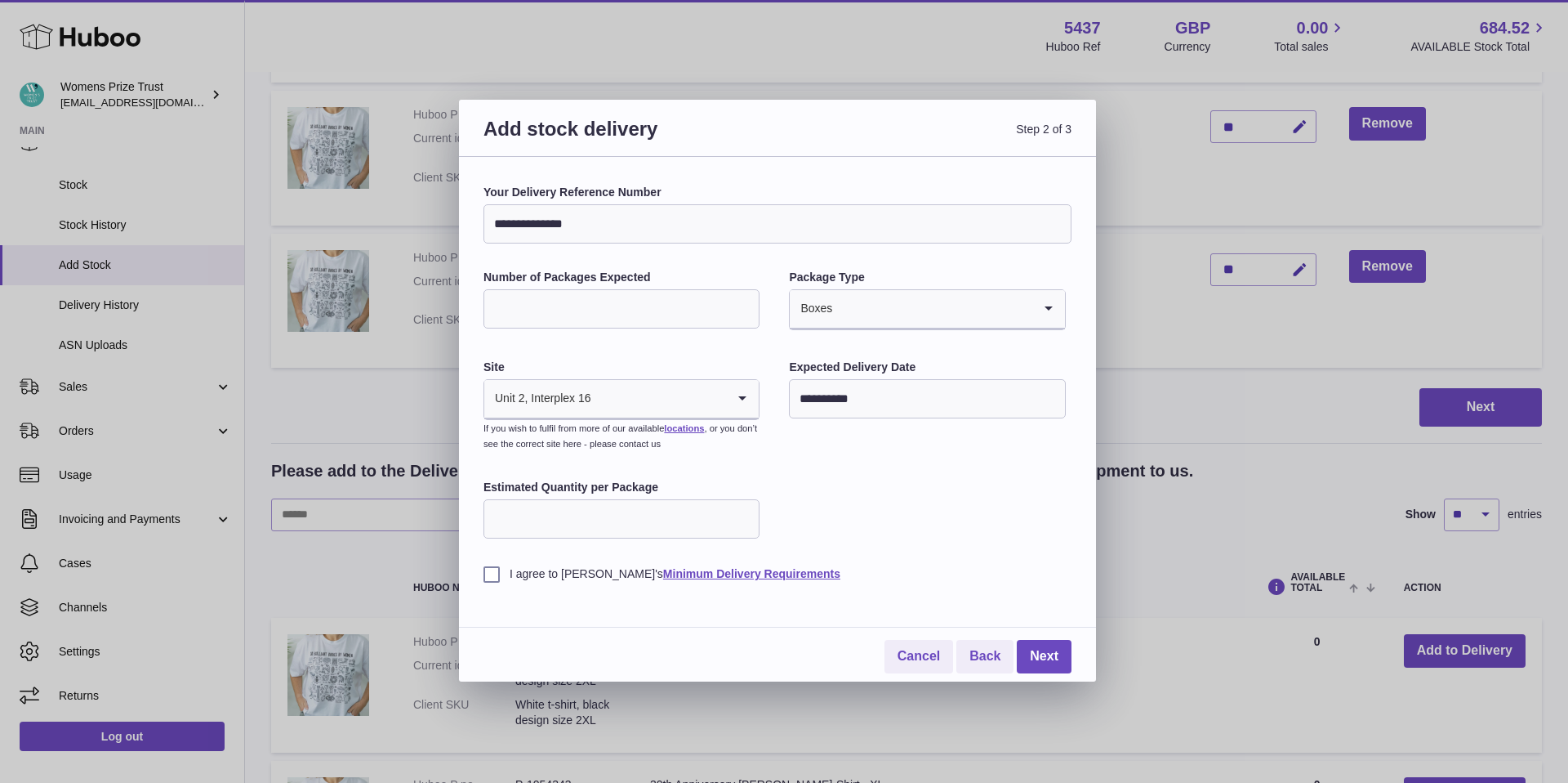
type input "**"
click at [488, 578] on label "I agree to [PERSON_NAME]'s Minimum Delivery Requirements" at bounding box center [777, 574] width 588 height 15
click at [1061, 660] on link "Next" at bounding box center [1044, 657] width 55 height 34
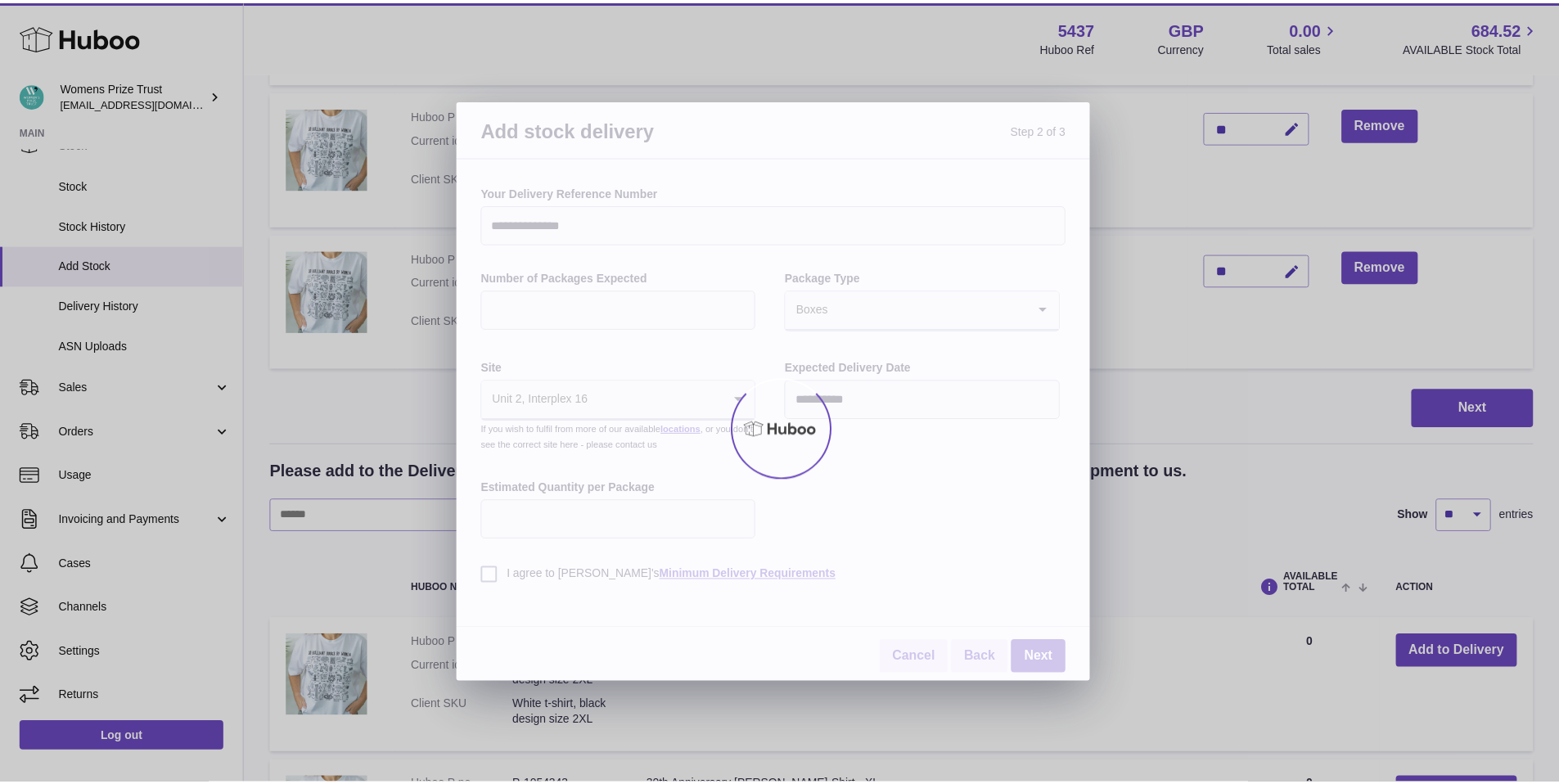
scroll to position [767, 0]
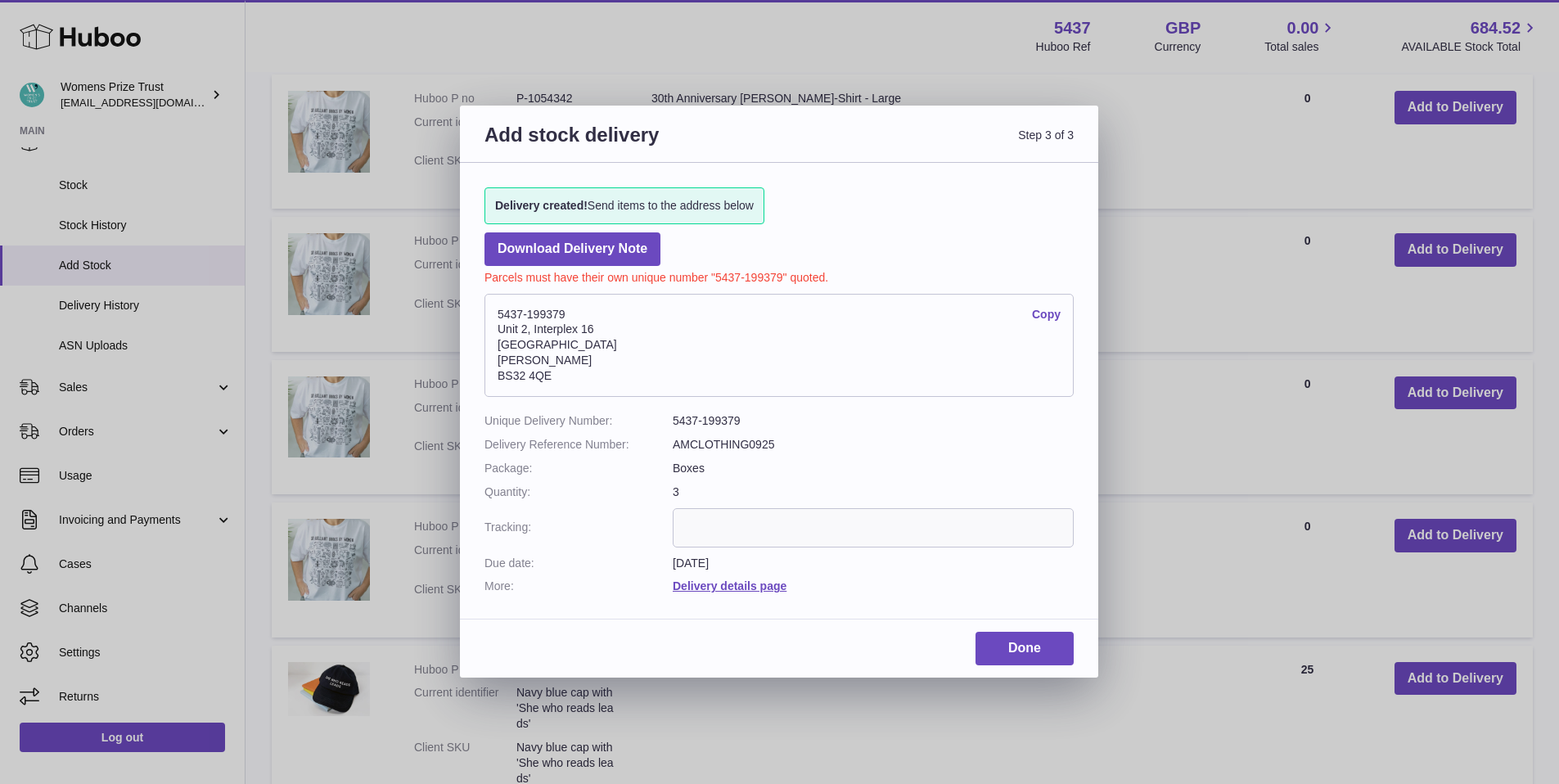
drag, startPoint x: 590, startPoint y: 315, endPoint x: 490, endPoint y: 313, distance: 100.0
click at [490, 313] on address "5437-199379 Copy [STREET_ADDRESS][PERSON_NAME]" at bounding box center [779, 344] width 589 height 103
copy address "5437-199379"
drag, startPoint x: 578, startPoint y: 379, endPoint x: 495, endPoint y: 315, distance: 104.8
click at [495, 315] on address "5437-199379 Copy [STREET_ADDRESS][PERSON_NAME]" at bounding box center [779, 344] width 589 height 103
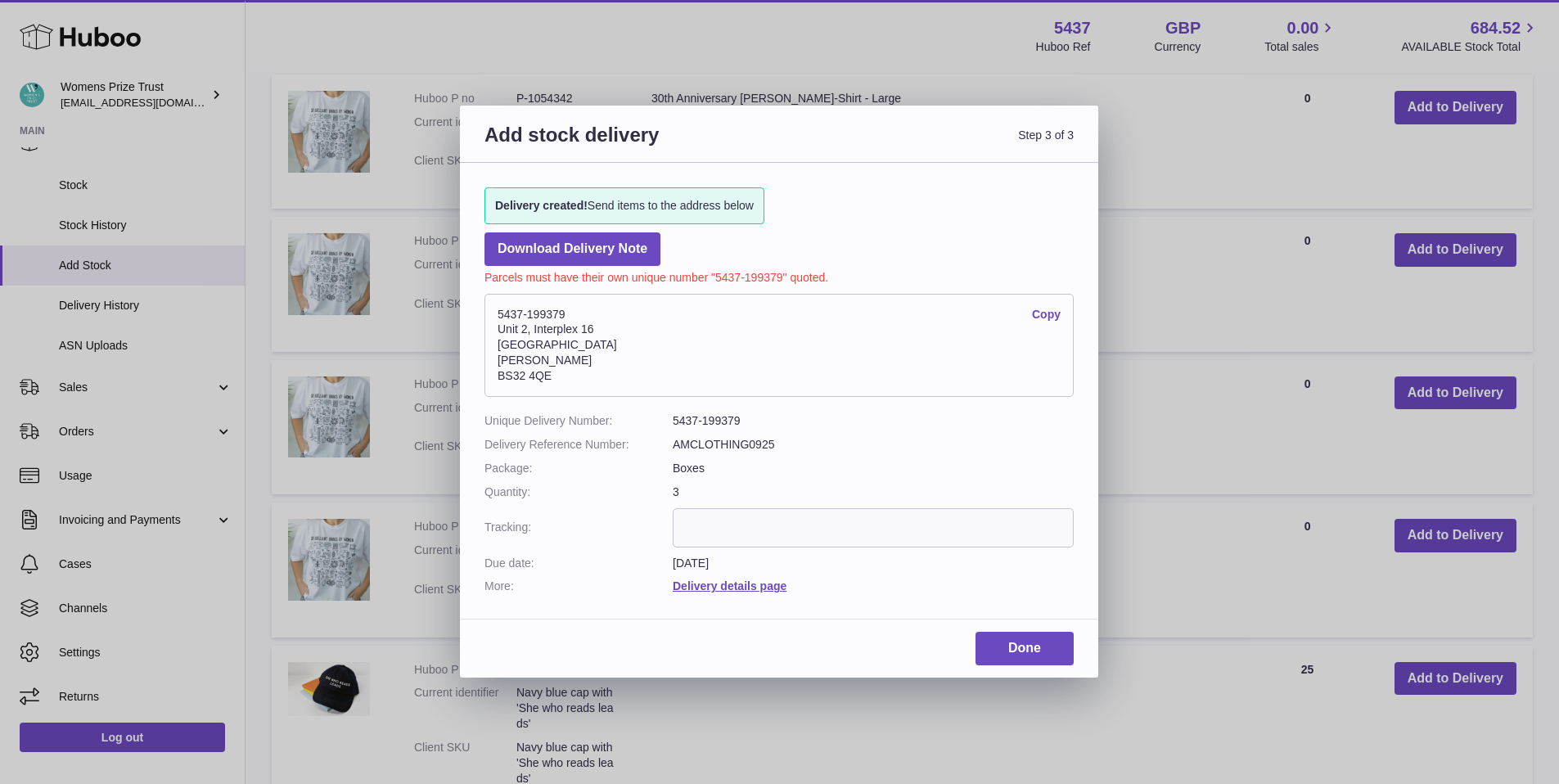
copy address "5437-199379 Copy Unit 2, Interplex [STREET_ADDRESS][PERSON_NAME]"
drag, startPoint x: 587, startPoint y: 304, endPoint x: 587, endPoint y: 314, distance: 10.0
click at [586, 306] on address "5437-199379 Copy [STREET_ADDRESS][PERSON_NAME]" at bounding box center [779, 344] width 589 height 103
drag, startPoint x: 589, startPoint y: 312, endPoint x: 453, endPoint y: 309, distance: 136.0
click at [453, 309] on div "Add stock delivery Step 3 of 3 Delivery created! Send items to the address belo…" at bounding box center [780, 392] width 1559 height 784
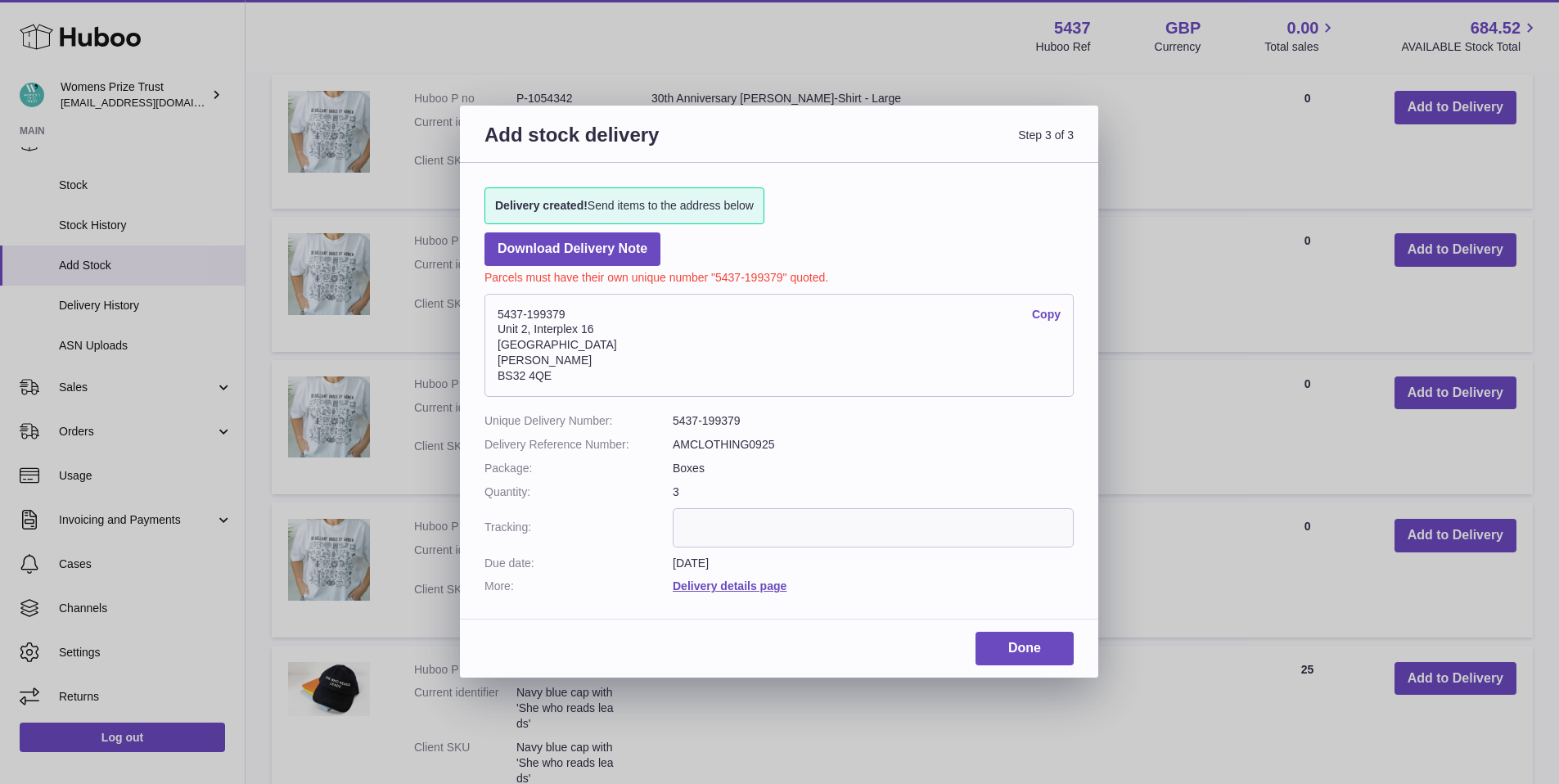
copy address "5437-199379"
